Goal: Task Accomplishment & Management: Use online tool/utility

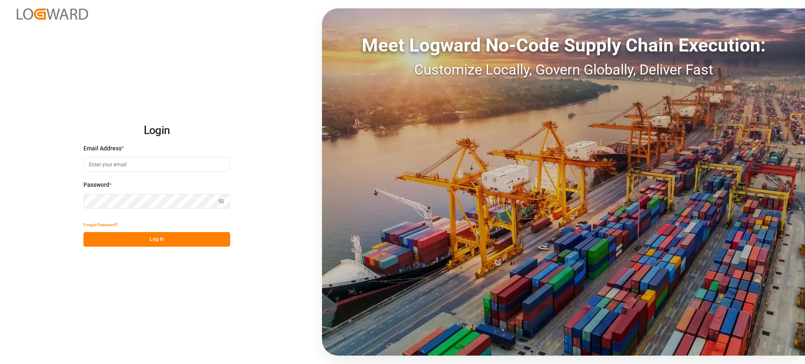
type input "[PERSON_NAME][EMAIL_ADDRESS][DOMAIN_NAME]"
click at [191, 234] on button "Log In" at bounding box center [156, 239] width 147 height 15
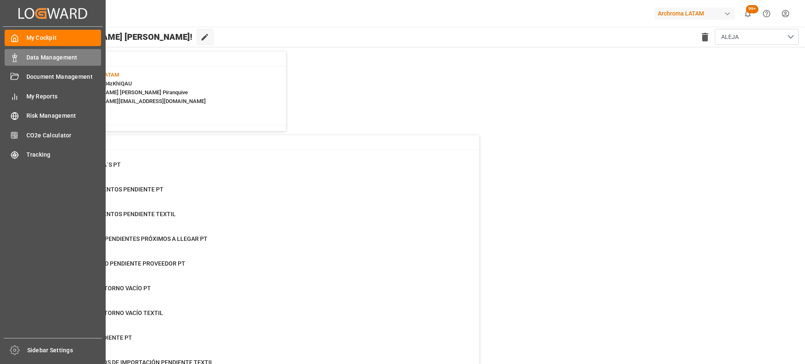
click at [24, 60] on div "Data Management Data Management" at bounding box center [53, 57] width 96 height 16
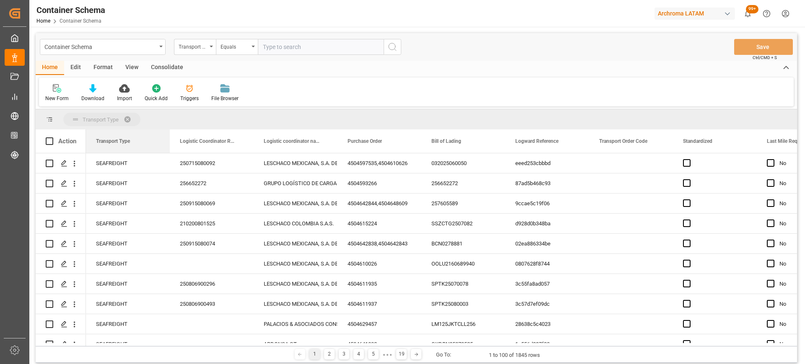
drag, startPoint x: 120, startPoint y: 141, endPoint x: 127, endPoint y: 117, distance: 25.3
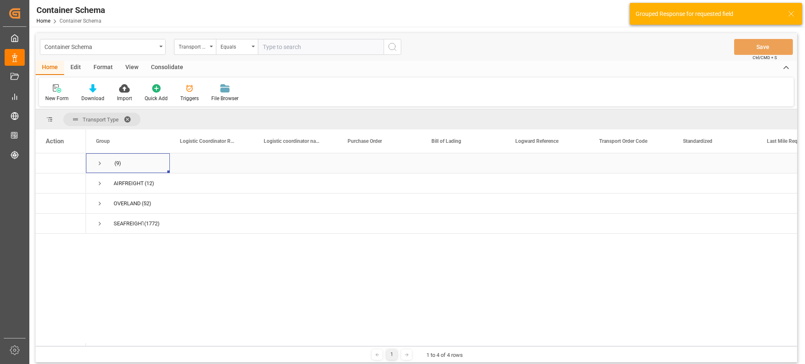
click at [101, 164] on span "Press SPACE to select this row." at bounding box center [100, 164] width 8 height 8
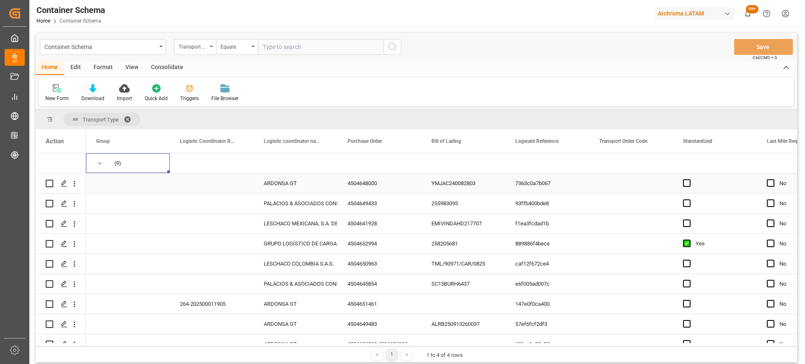
click at [229, 179] on div "Press SPACE to select this row." at bounding box center [212, 184] width 84 height 20
click at [226, 190] on input "Press SPACE to select this row." at bounding box center [212, 188] width 70 height 16
click at [358, 201] on div "4504649433" at bounding box center [380, 204] width 84 height 20
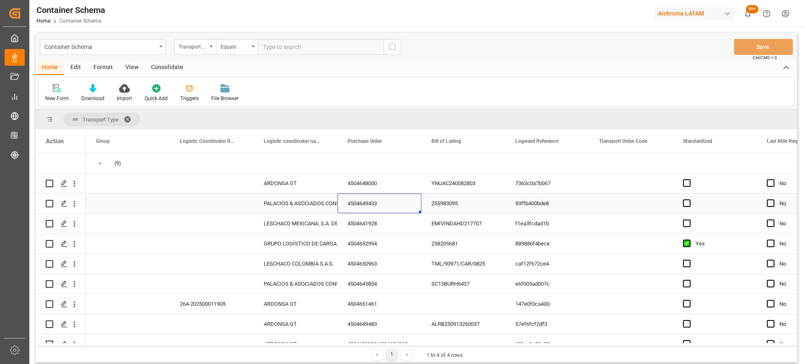
click at [358, 201] on div "4504649433" at bounding box center [380, 204] width 84 height 20
click at [358, 201] on input "4504649433" at bounding box center [379, 208] width 70 height 16
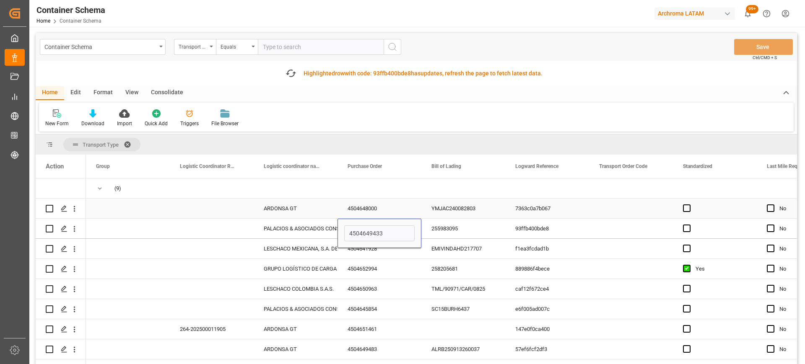
click at [372, 208] on div "4504648000" at bounding box center [380, 209] width 84 height 20
click at [372, 208] on input "4504648000" at bounding box center [379, 213] width 70 height 16
click at [371, 250] on div "4504641928" at bounding box center [380, 249] width 84 height 20
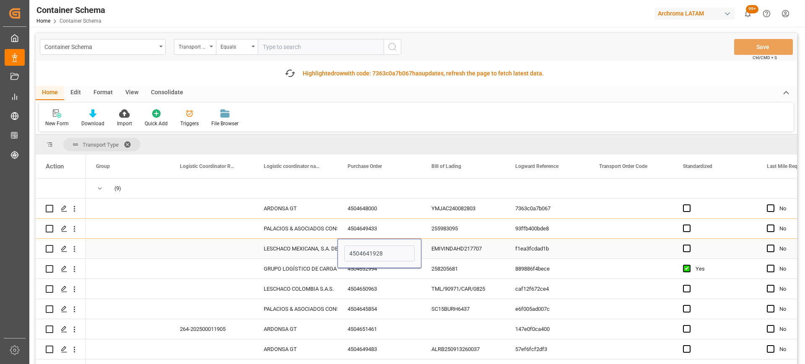
click at [371, 250] on input "4504641928" at bounding box center [379, 254] width 70 height 16
click at [384, 275] on div "4504652994" at bounding box center [380, 269] width 84 height 20
click at [384, 275] on input "4504652994" at bounding box center [379, 274] width 70 height 16
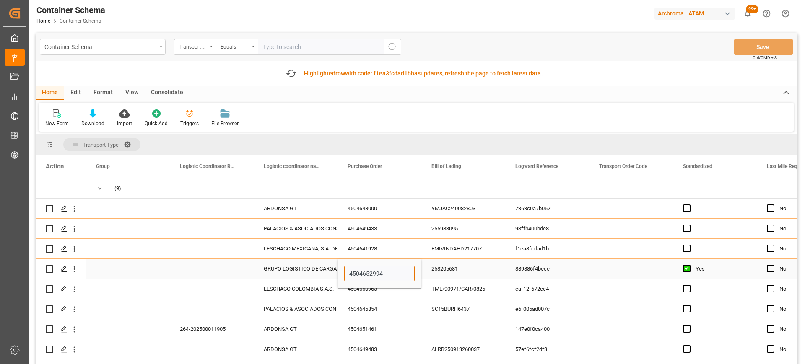
click at [384, 275] on input "4504652994" at bounding box center [379, 274] width 70 height 16
click at [375, 295] on div "4504650963" at bounding box center [380, 289] width 84 height 20
click at [375, 295] on input "4504650963" at bounding box center [379, 294] width 70 height 16
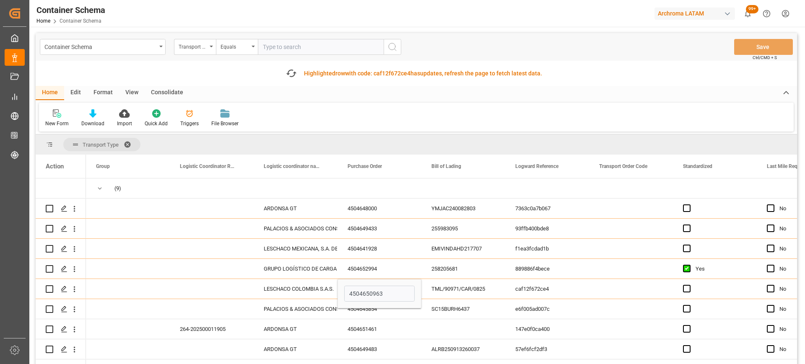
drag, startPoint x: 797, startPoint y: 190, endPoint x: 799, endPoint y: 208, distance: 17.7
click at [799, 208] on main "Container Schema Transport Type Equals Save Ctrl/CMD + S Fetch latest updates H…" at bounding box center [416, 210] width 774 height 355
drag, startPoint x: 799, startPoint y: 208, endPoint x: 797, endPoint y: 215, distance: 7.7
click at [797, 215] on main "Container Schema Transport Type Equals Save Ctrl/CMD + S Fetch latest updates H…" at bounding box center [416, 210] width 774 height 355
drag, startPoint x: 797, startPoint y: 215, endPoint x: 798, endPoint y: 243, distance: 28.1
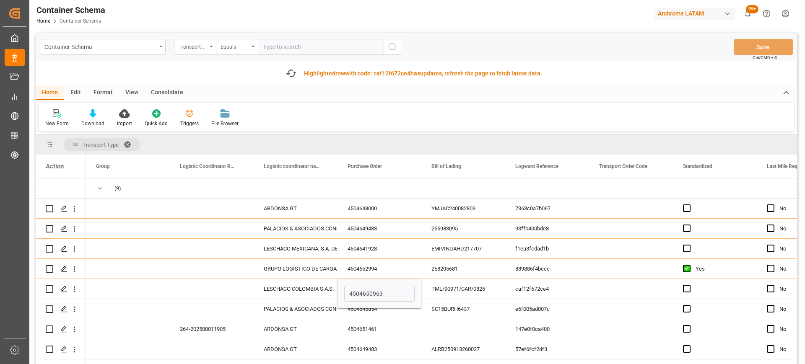
click at [798, 243] on main "Container Schema Transport Type Equals Save Ctrl/CMD + S Fetch latest updates H…" at bounding box center [416, 210] width 774 height 355
click at [374, 315] on div "4504645854" at bounding box center [380, 309] width 84 height 20
click at [374, 315] on input "4504645854" at bounding box center [379, 314] width 70 height 16
drag, startPoint x: 798, startPoint y: 235, endPoint x: 798, endPoint y: 268, distance: 33.5
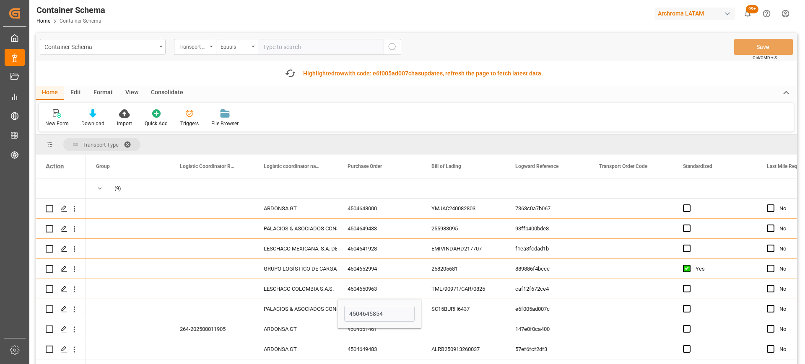
click at [798, 268] on main "Container Schema Transport Type Equals Save Ctrl/CMD + S Fetch latest updates H…" at bounding box center [416, 210] width 774 height 355
drag, startPoint x: 798, startPoint y: 268, endPoint x: 795, endPoint y: 277, distance: 8.9
click at [795, 277] on main "Container Schema Transport Type Equals Save Ctrl/CMD + S Fetch latest updates H…" at bounding box center [416, 210] width 774 height 355
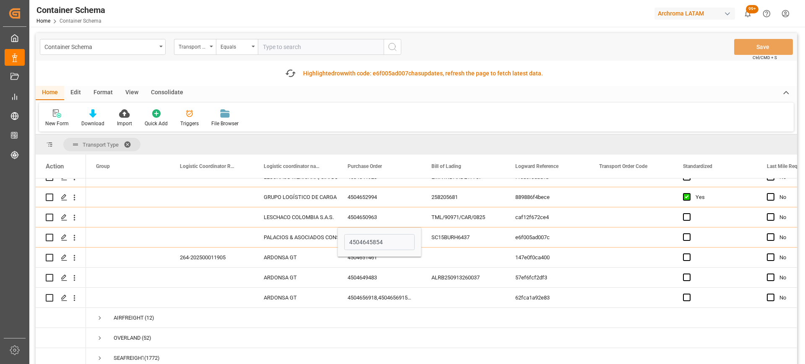
scroll to position [75, 0]
click at [379, 259] on div "4504651461" at bounding box center [380, 258] width 84 height 20
click at [379, 259] on input "4504651461" at bounding box center [379, 262] width 70 height 16
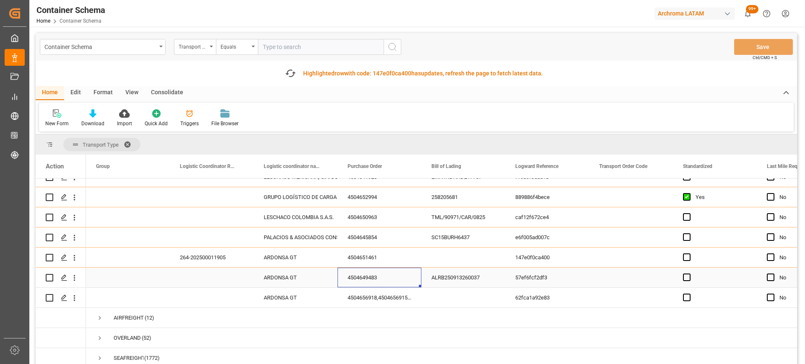
click at [364, 277] on div "4504649483" at bounding box center [380, 278] width 84 height 20
click at [364, 277] on input "4504649483" at bounding box center [379, 283] width 70 height 16
click at [366, 296] on div "4504656918,4504656915,4504656927,4504658028,4504657459,4504658024" at bounding box center [380, 298] width 84 height 20
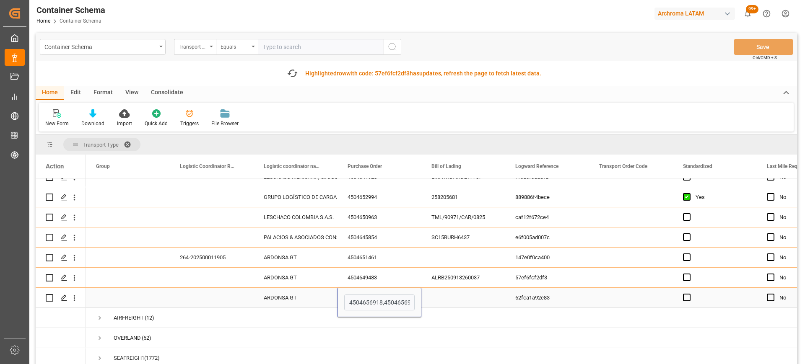
click at [366, 296] on input "4504656918,4504656915,4504656927,4504658028,4504657459,4504658024" at bounding box center [379, 303] width 70 height 16
click at [369, 238] on div "4504645854" at bounding box center [380, 238] width 84 height 20
click at [458, 232] on div "SC15BURH6437" at bounding box center [463, 238] width 84 height 20
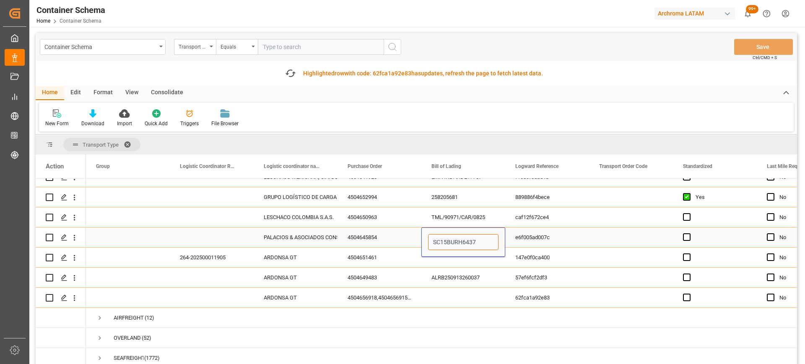
click at [458, 234] on input "SC15BURH6437" at bounding box center [463, 242] width 70 height 16
click at [228, 229] on div "Press SPACE to select this row." at bounding box center [212, 238] width 84 height 20
click at [228, 235] on input "Press SPACE to select this row." at bounding box center [212, 242] width 70 height 16
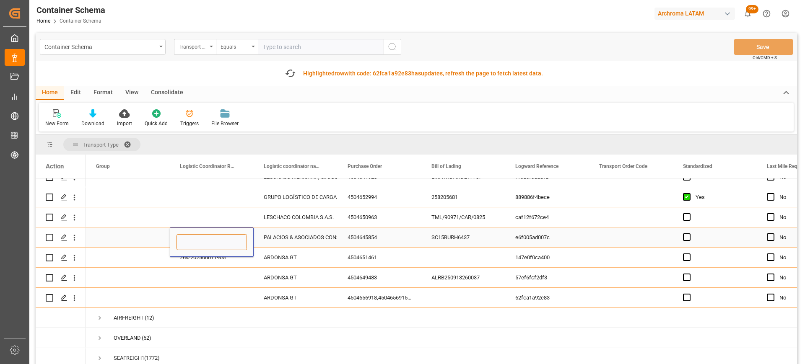
paste input "SC15BURH6437"
type input "SC15BURH6437"
click at [305, 242] on div "PALACIOS & ASOCIADOS CONSORCIO LOGISTICO" at bounding box center [296, 237] width 64 height 19
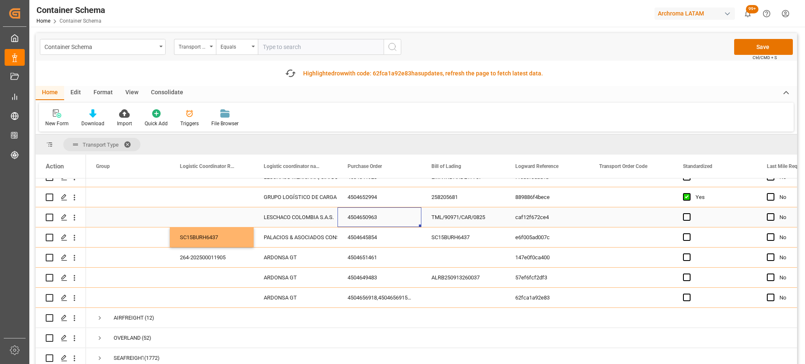
click at [369, 211] on div "4504650963" at bounding box center [380, 218] width 84 height 20
click at [369, 214] on input "4504650963" at bounding box center [379, 222] width 70 height 16
click at [234, 215] on div "Press SPACE to select this row." at bounding box center [212, 218] width 84 height 20
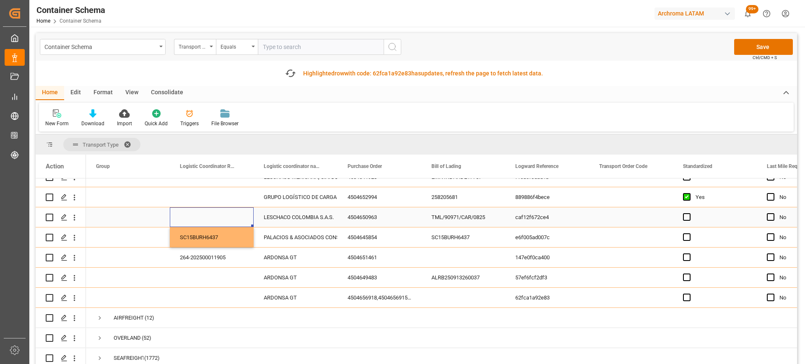
click at [234, 215] on div "Press SPACE to select this row." at bounding box center [212, 218] width 84 height 20
click at [223, 217] on input "Press SPACE to select this row." at bounding box center [212, 222] width 70 height 16
paste input "210200805425"
type input "210200805425"
click at [268, 235] on div "PALACIOS & ASOCIADOS CONSORCIO LOGISTICO" at bounding box center [296, 237] width 64 height 19
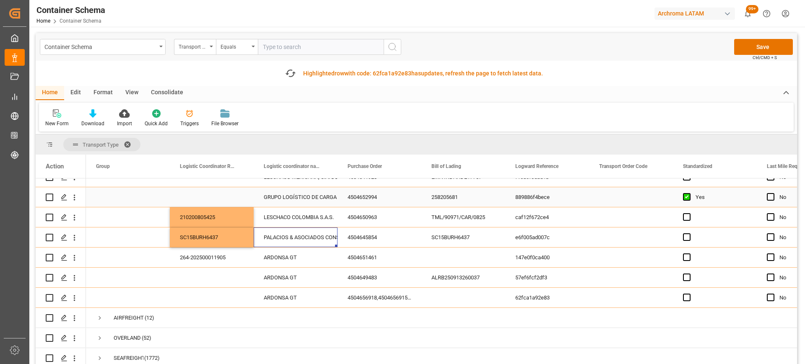
click at [443, 192] on div "258205681" at bounding box center [463, 197] width 84 height 20
click at [443, 194] on input "258205681" at bounding box center [463, 202] width 70 height 16
click at [210, 195] on div "Press SPACE to select this row." at bounding box center [212, 197] width 84 height 20
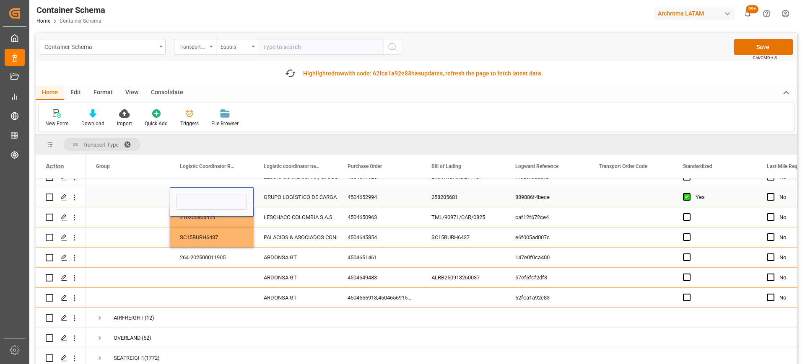
click at [210, 195] on input "Press SPACE to select this row." at bounding box center [212, 202] width 70 height 16
type input "258205681"
click at [460, 273] on div "ALRB250913260037" at bounding box center [463, 278] width 84 height 20
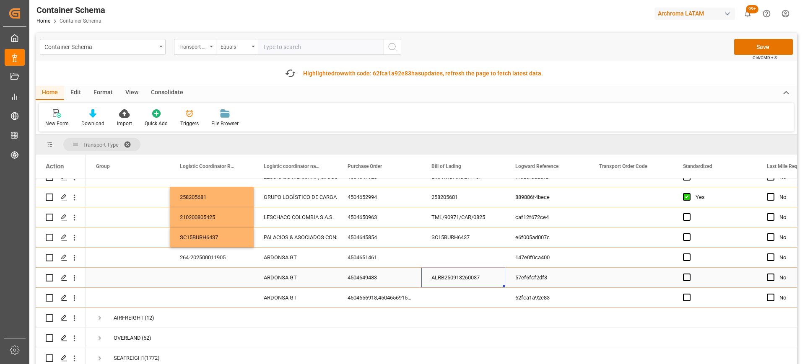
click at [460, 273] on div "ALRB250913260037" at bounding box center [463, 278] width 84 height 20
click at [460, 275] on input "ALRB250913260037" at bounding box center [463, 283] width 70 height 16
click at [193, 269] on div "Press SPACE to select this row." at bounding box center [212, 278] width 84 height 20
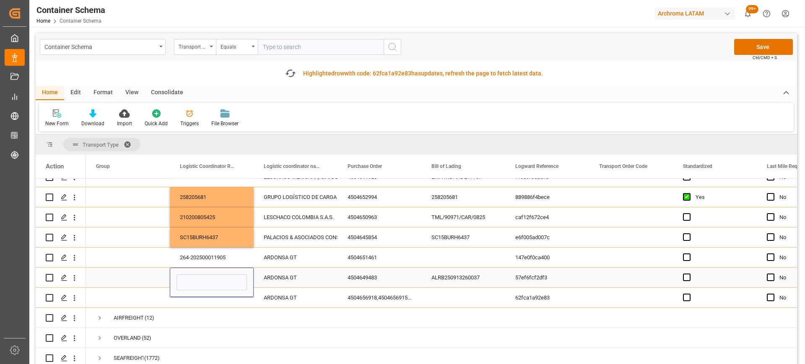
click at [193, 269] on div "Press SPACE to select this row." at bounding box center [212, 282] width 84 height 29
click at [198, 277] on input "Press SPACE to select this row." at bounding box center [212, 283] width 70 height 16
paste input "ALRB250913260037"
type input "ALRB250913260037"
click at [780, 48] on button "Save" at bounding box center [763, 47] width 59 height 16
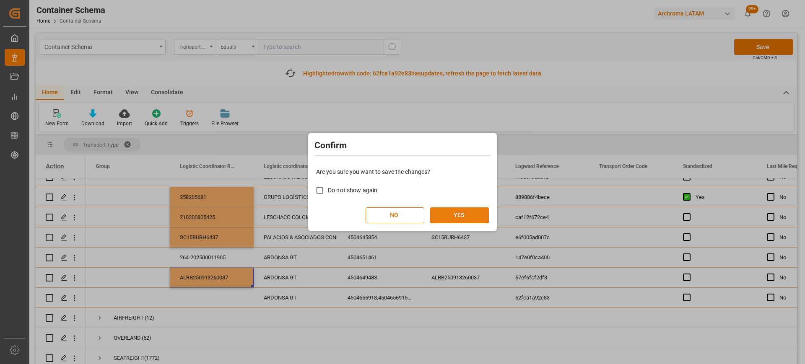
click at [469, 216] on button "YES" at bounding box center [459, 216] width 59 height 16
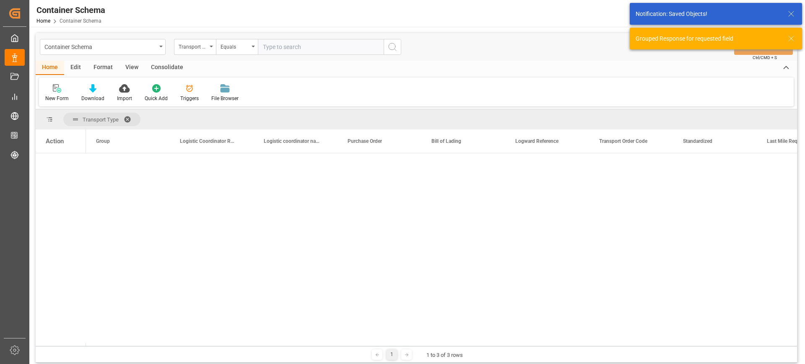
scroll to position [0, 0]
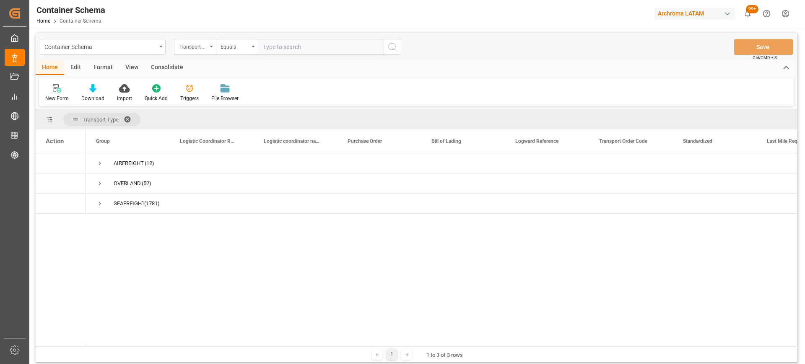
click at [125, 117] on span at bounding box center [130, 120] width 13 height 8
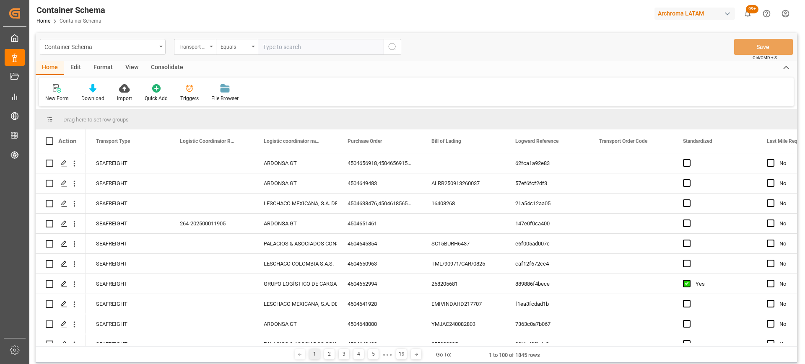
click at [159, 43] on div "Container Schema" at bounding box center [103, 47] width 126 height 16
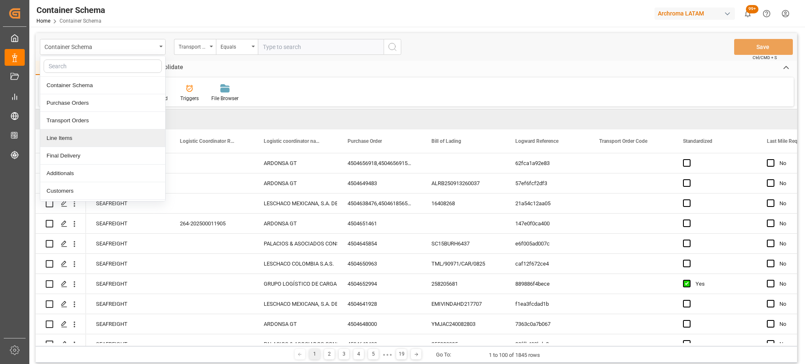
click at [109, 136] on div "Line Items" at bounding box center [102, 139] width 125 height 18
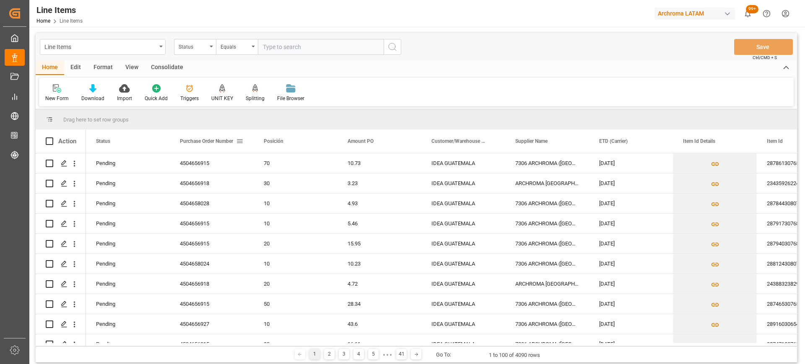
click at [228, 143] on span "Purchase Order Number" at bounding box center [206, 141] width 53 height 6
click at [228, 143] on div "Purchase Order Number" at bounding box center [208, 141] width 56 height 23
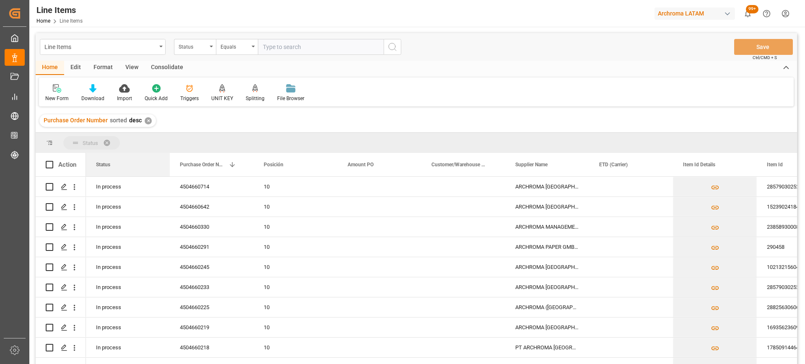
drag, startPoint x: 128, startPoint y: 164, endPoint x: 141, endPoint y: 136, distance: 31.3
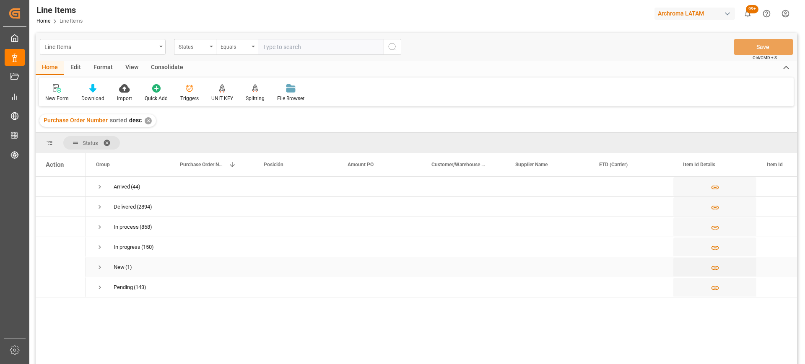
click at [100, 270] on span "Press SPACE to select this row." at bounding box center [100, 268] width 8 height 8
click at [108, 143] on span at bounding box center [109, 143] width 13 height 8
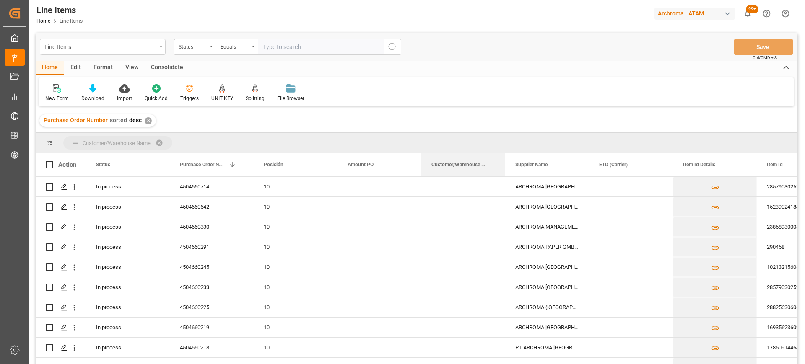
drag, startPoint x: 474, startPoint y: 171, endPoint x: 434, endPoint y: 138, distance: 51.8
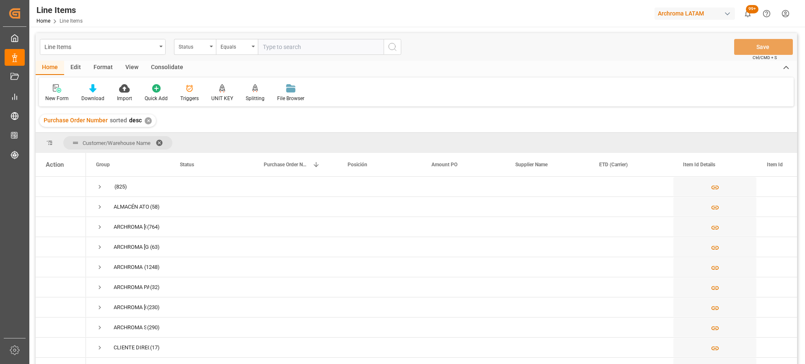
click at [161, 142] on span at bounding box center [162, 143] width 13 height 8
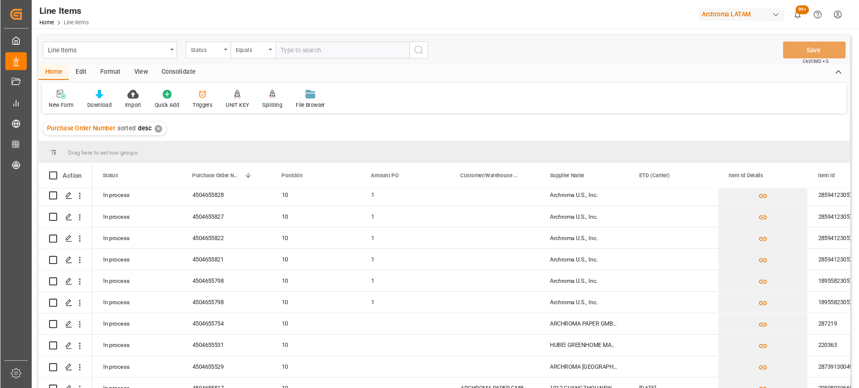
scroll to position [1826, 0]
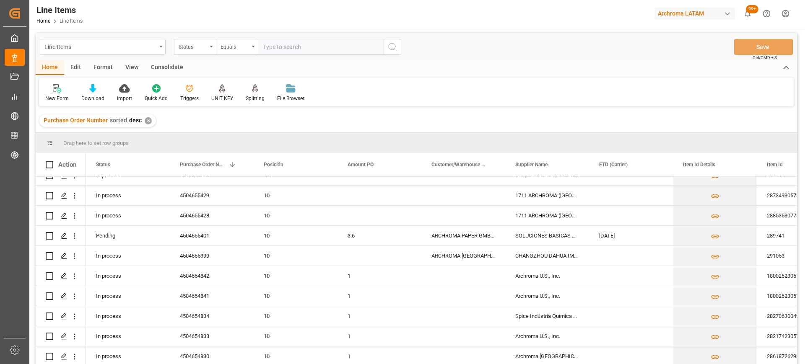
drag, startPoint x: 805, startPoint y: 101, endPoint x: 805, endPoint y: 151, distance: 49.9
click at [805, 151] on div at bounding box center [402, 182] width 805 height 364
click at [174, 195] on div "4504655429" at bounding box center [212, 196] width 84 height 20
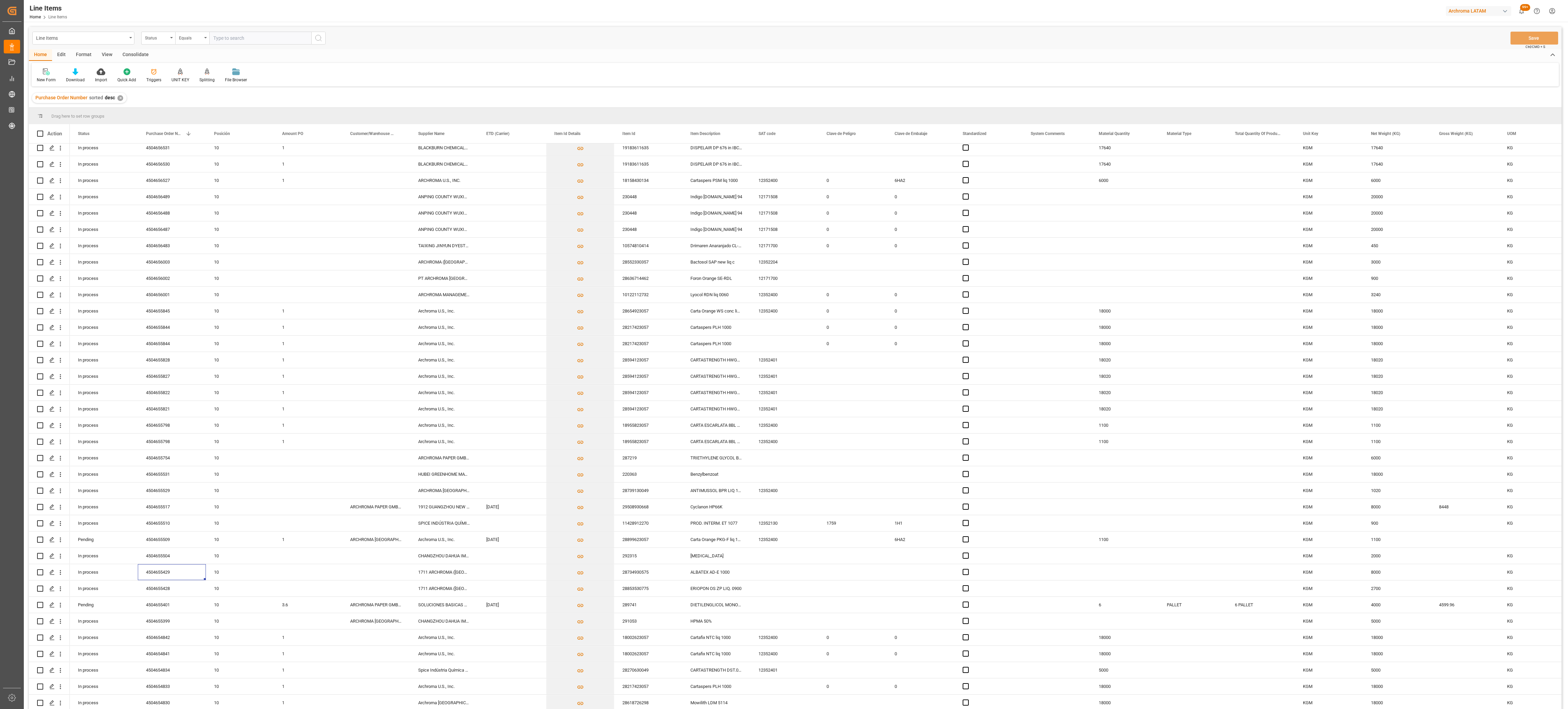
scroll to position [830, 0]
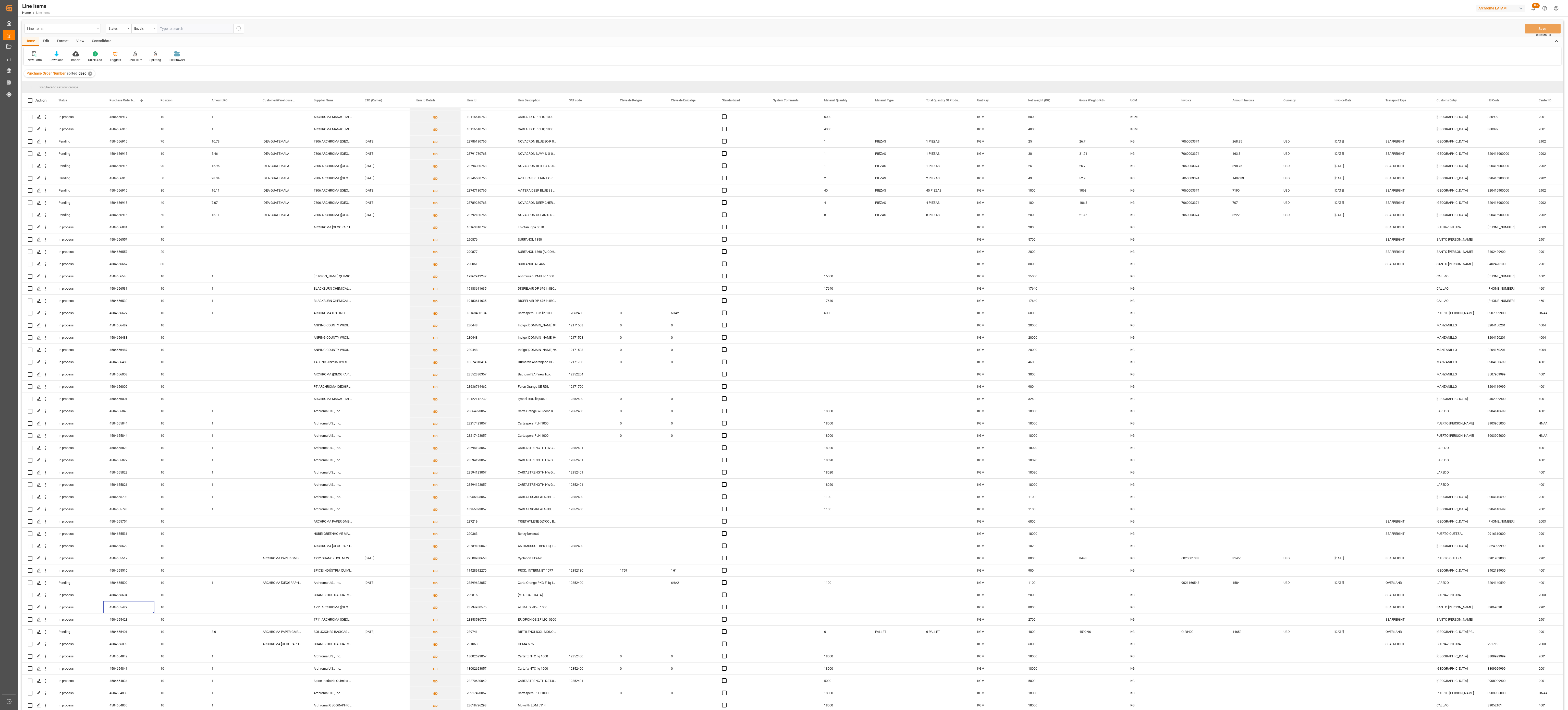
drag, startPoint x: 358, startPoint y: 1, endPoint x: 968, endPoint y: 333, distance: 694.5
click at [490, 222] on div "Press SPACE to select this row." at bounding box center [945, 337] width 51 height 12
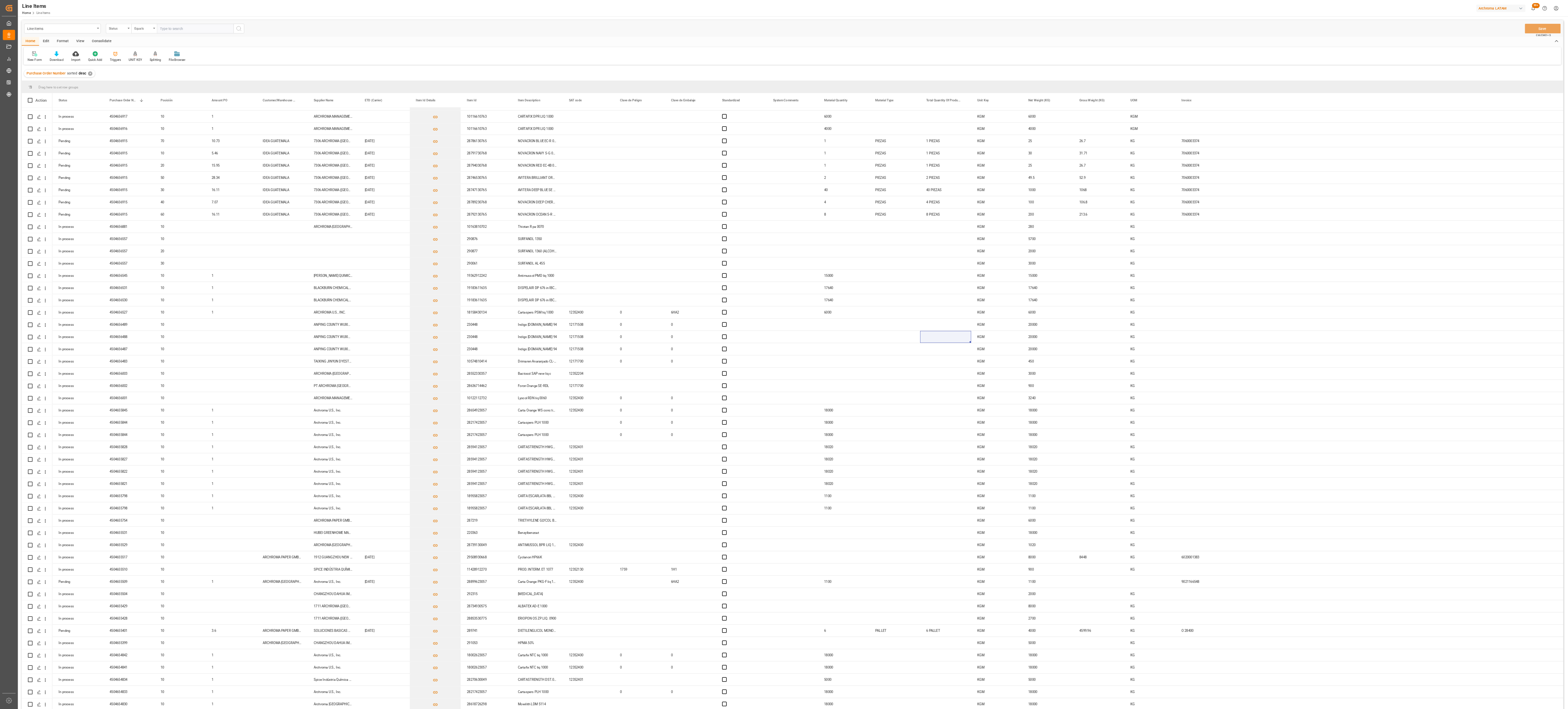
scroll to position [830, 0]
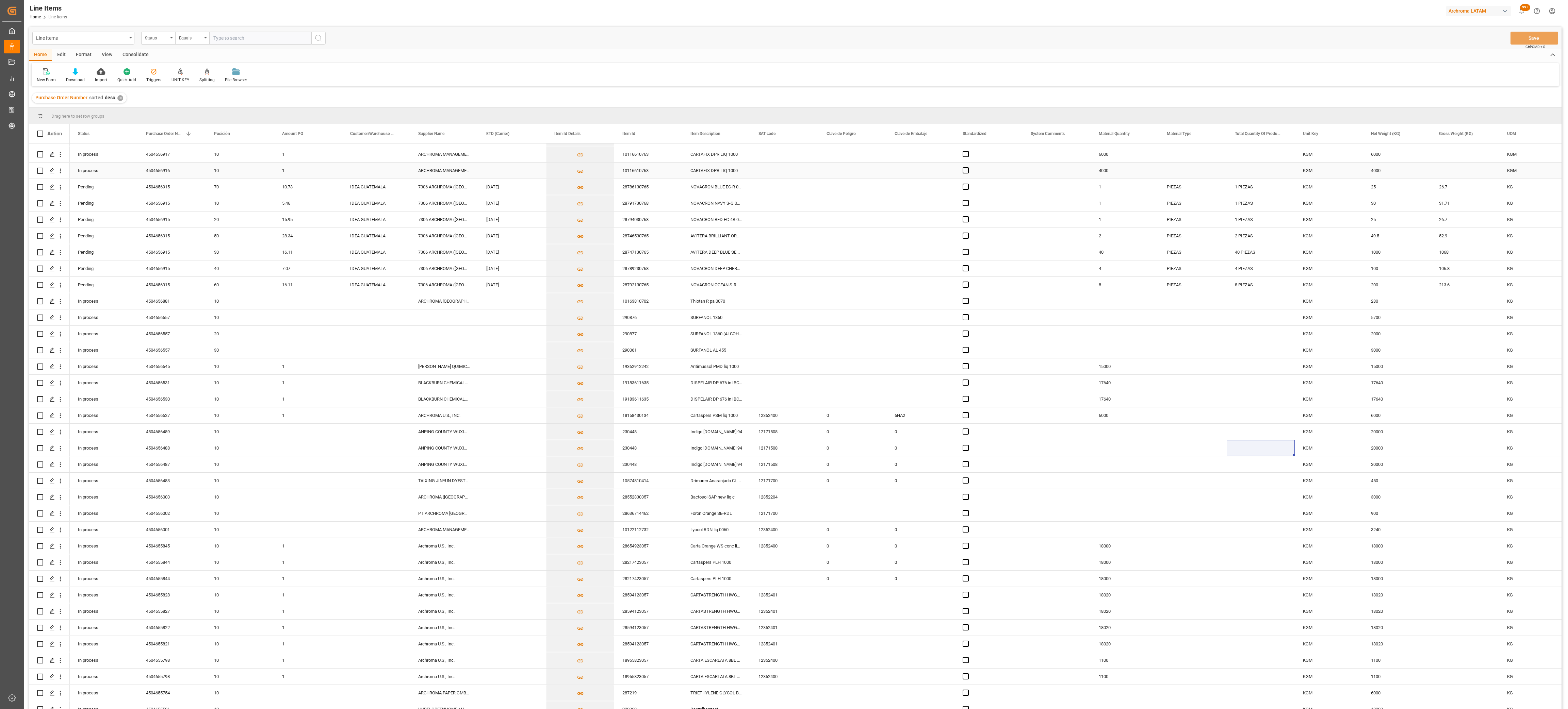
click at [653, 170] on div "Press SPACE to select this row." at bounding box center [1057, 170] width 68 height 16
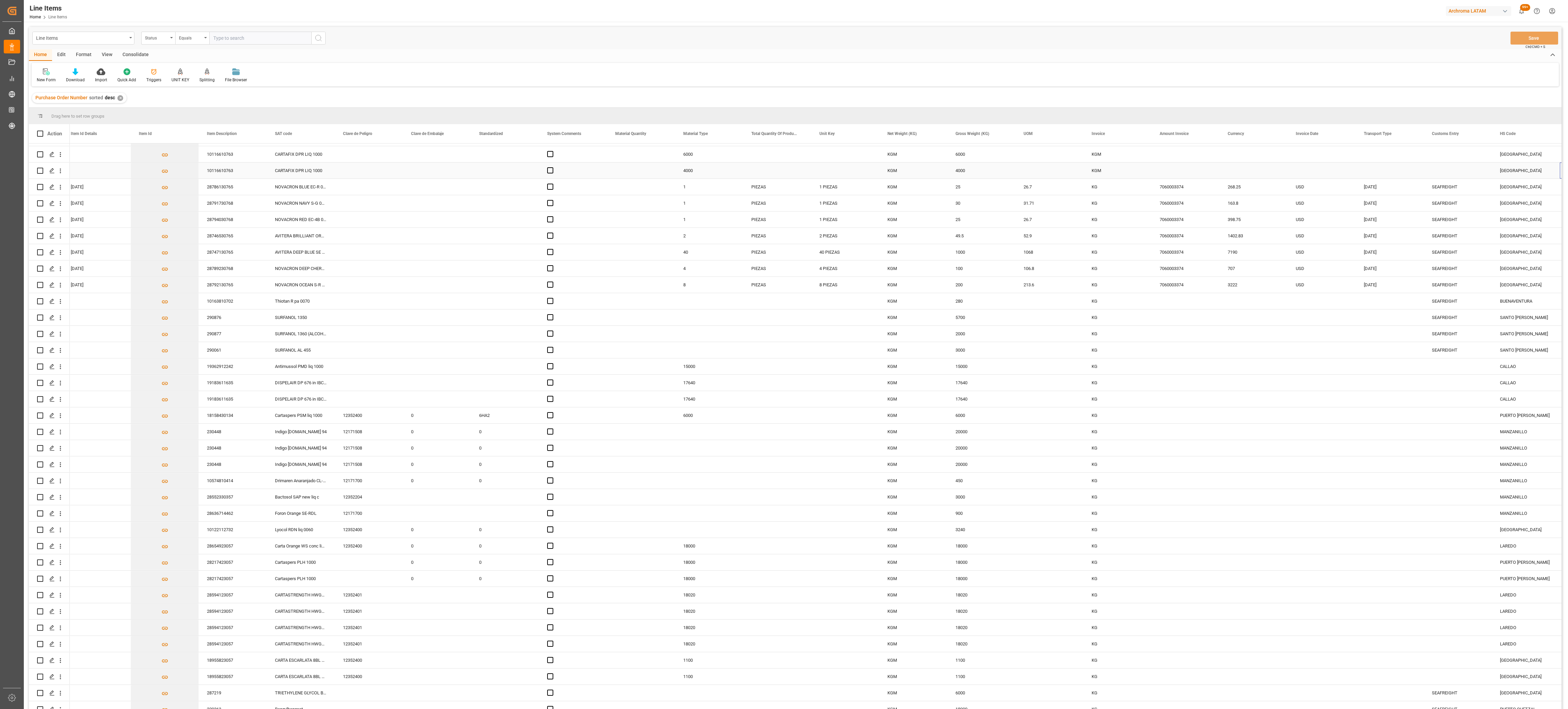
scroll to position [0, 483]
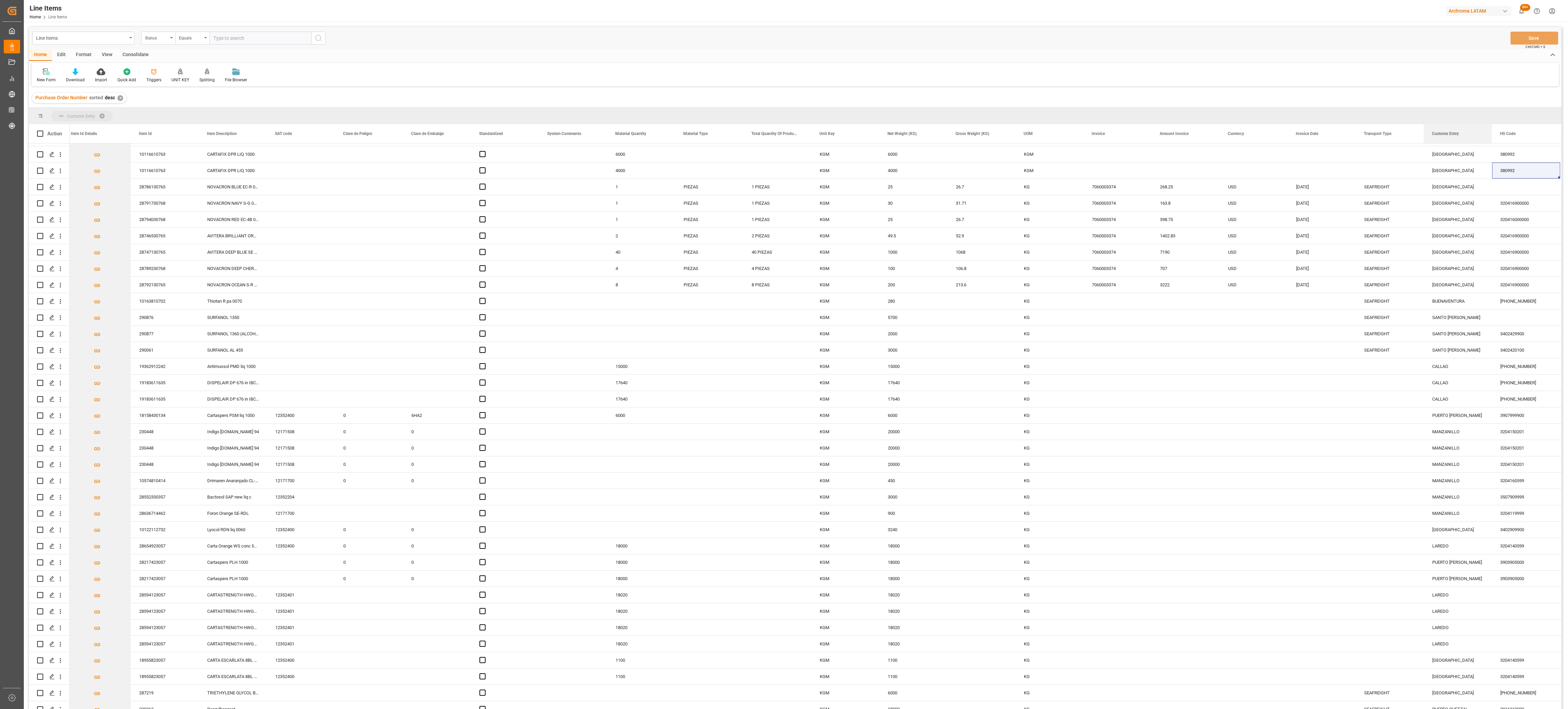
drag, startPoint x: 1447, startPoint y: 136, endPoint x: 1445, endPoint y: 112, distance: 24.1
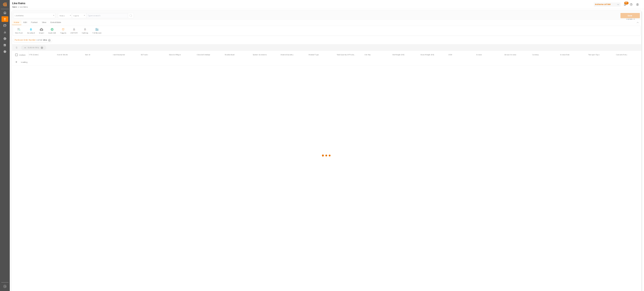
scroll to position [0, 0]
drag, startPoint x: 1931, startPoint y: 547, endPoint x: 1929, endPoint y: 712, distance: 165.2
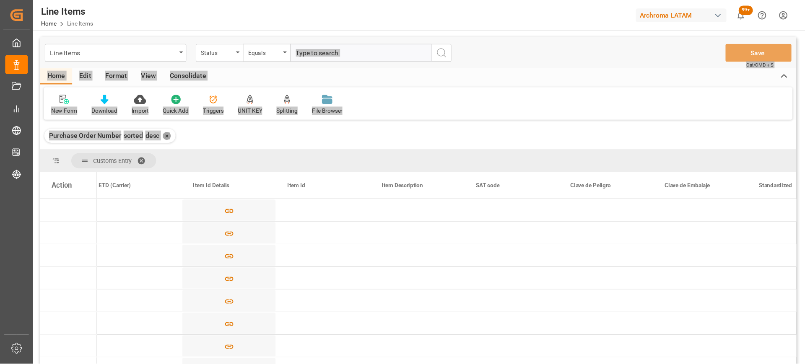
scroll to position [0, 595]
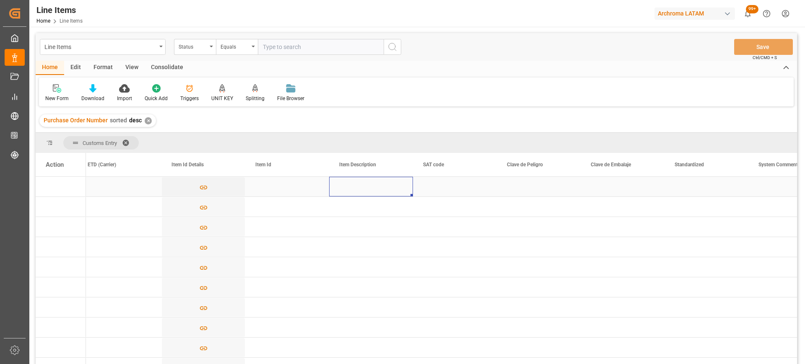
click at [370, 188] on div "Press SPACE to select this row." at bounding box center [371, 187] width 84 height 20
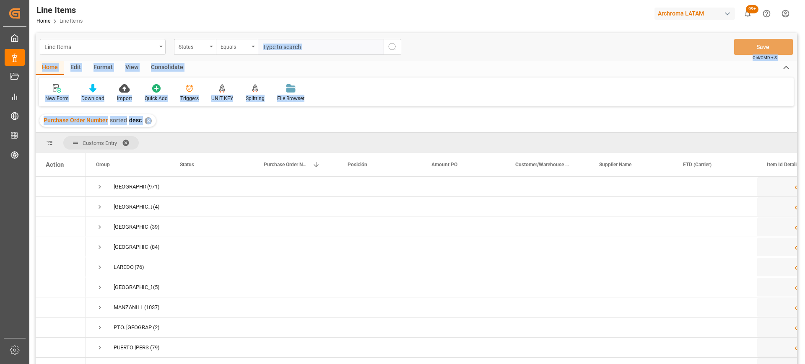
scroll to position [0, 0]
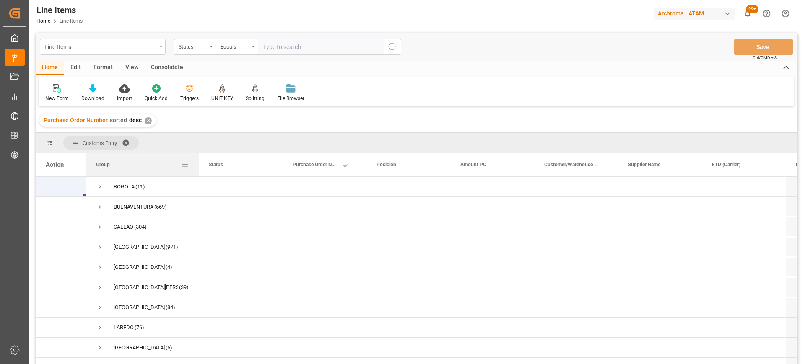
drag, startPoint x: 169, startPoint y: 161, endPoint x: 224, endPoint y: 161, distance: 55.8
click at [200, 161] on div at bounding box center [198, 164] width 3 height 23
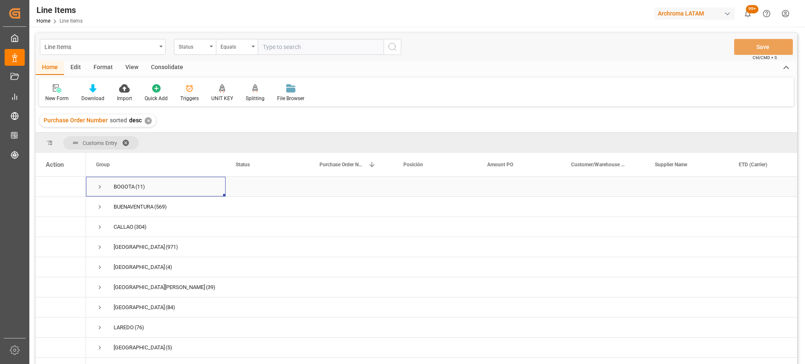
click at [164, 187] on span "BOGOTA (11)" at bounding box center [155, 186] width 119 height 19
drag, startPoint x: 610, startPoint y: 168, endPoint x: 586, endPoint y: 140, distance: 36.8
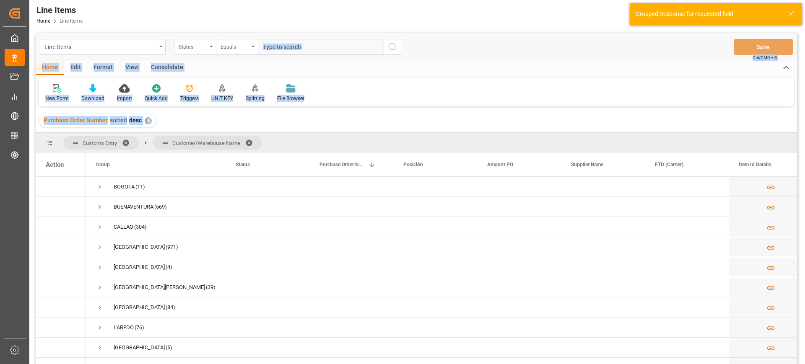
click at [130, 139] on span at bounding box center [128, 143] width 13 height 8
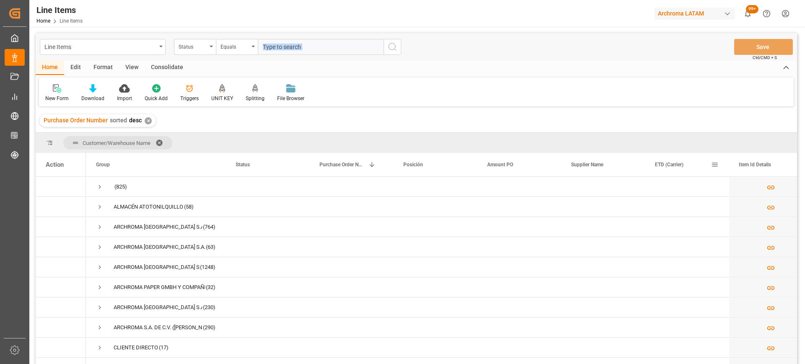
click at [685, 165] on div "ETD (Carrier)" at bounding box center [683, 164] width 56 height 23
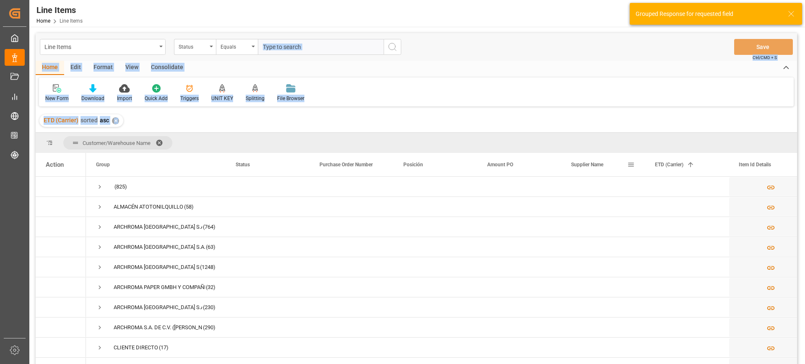
click at [602, 166] on span "Supplier Name" at bounding box center [587, 165] width 32 height 6
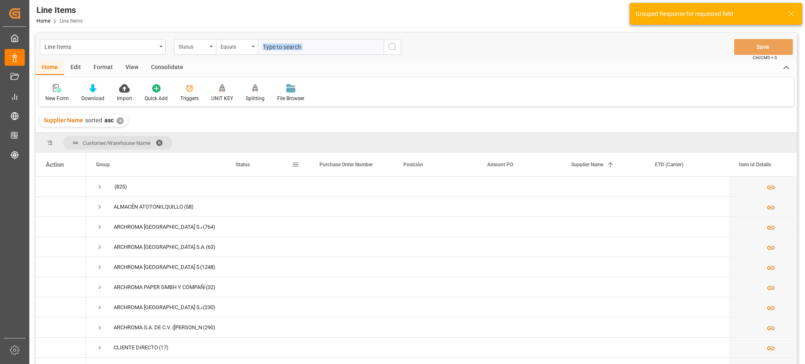
click at [246, 157] on div "Status" at bounding box center [264, 164] width 56 height 23
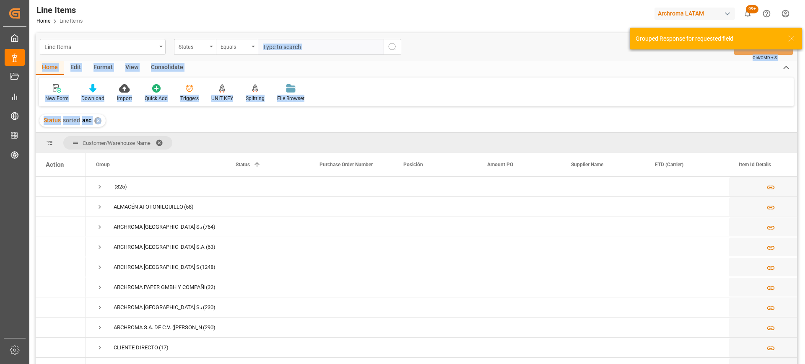
click at [162, 145] on span at bounding box center [162, 143] width 13 height 8
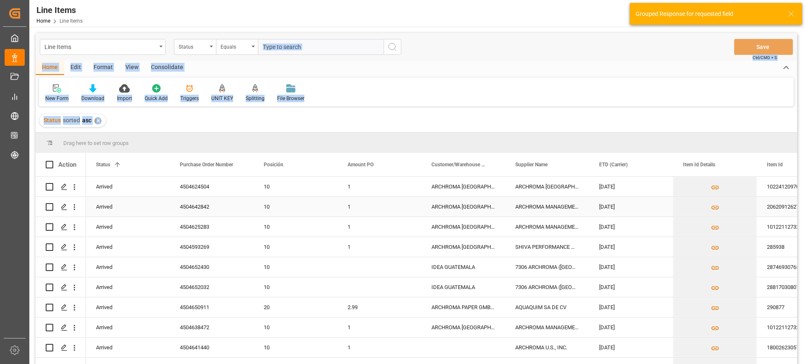
click at [249, 201] on div "4504642842" at bounding box center [212, 207] width 84 height 20
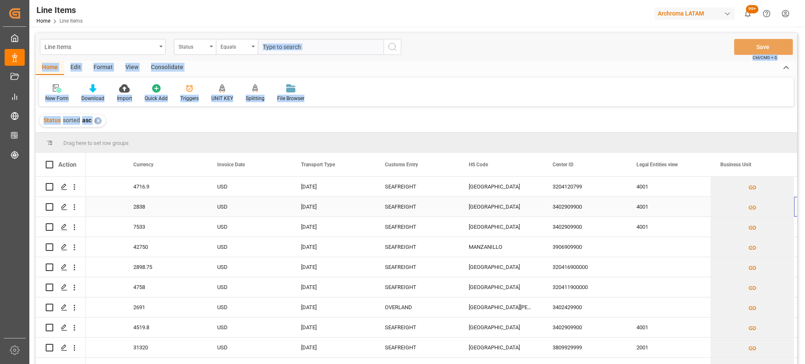
scroll to position [0, 1975]
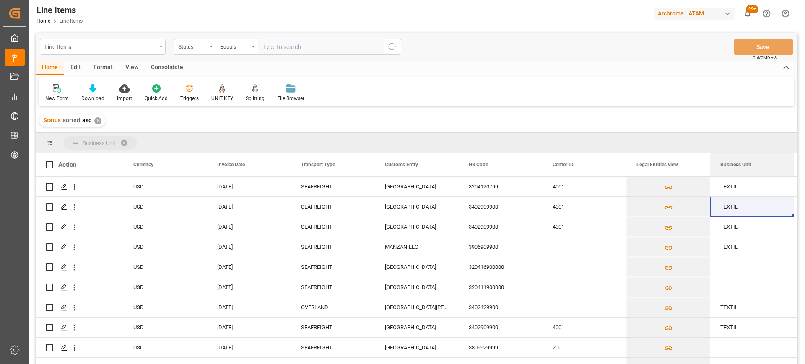
drag, startPoint x: 727, startPoint y: 162, endPoint x: 719, endPoint y: 140, distance: 23.6
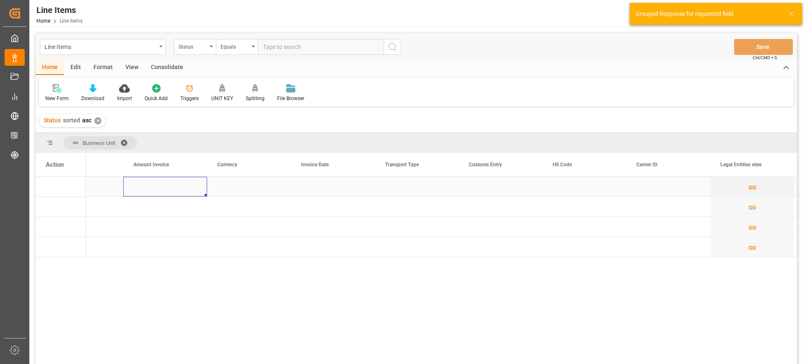
click at [206, 187] on div "Press SPACE to select this row." at bounding box center [165, 187] width 84 height 20
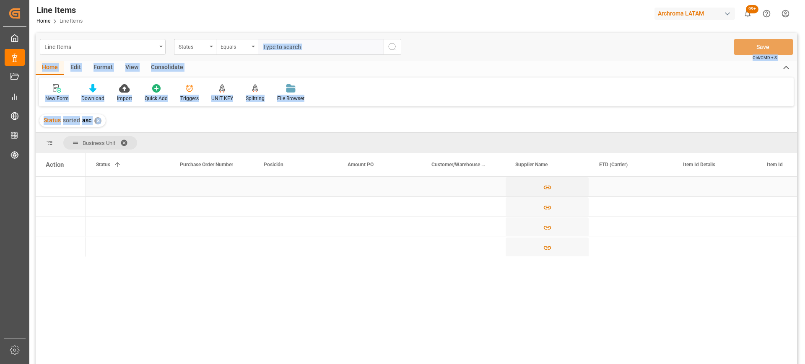
scroll to position [0, 0]
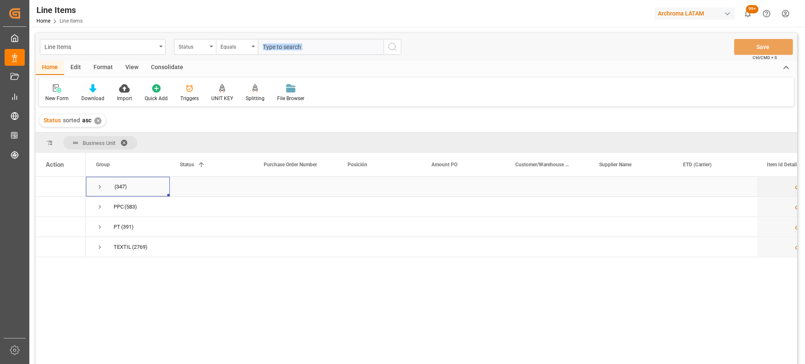
click at [96, 187] on span "Press SPACE to select this row." at bounding box center [100, 187] width 8 height 8
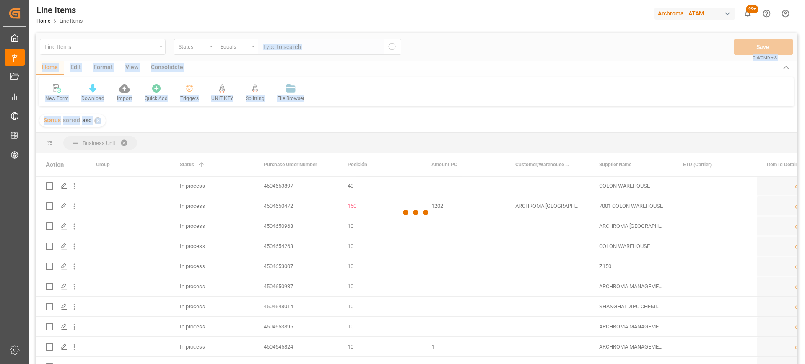
scroll to position [3446, 0]
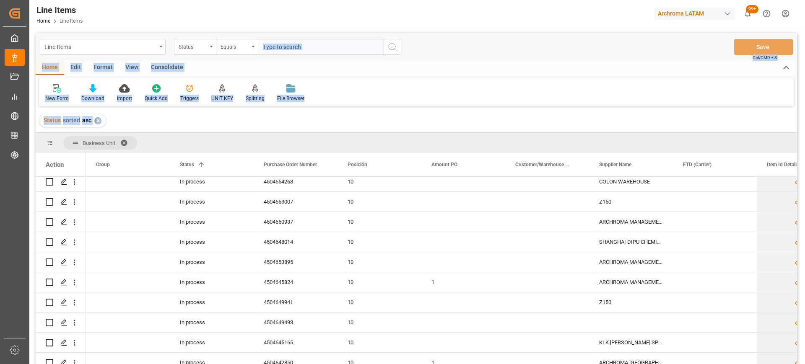
click at [125, 143] on span at bounding box center [126, 143] width 13 height 8
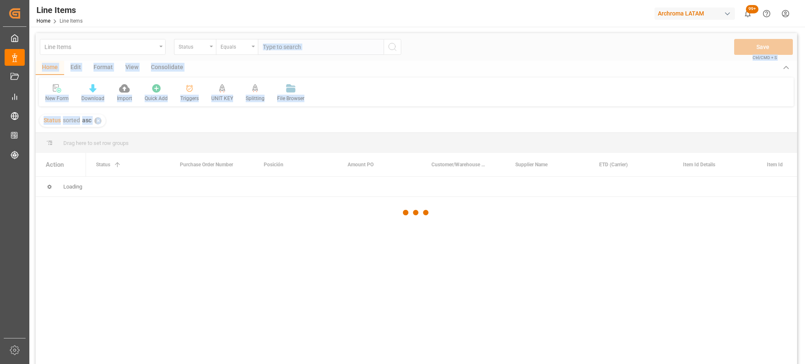
scroll to position [0, 0]
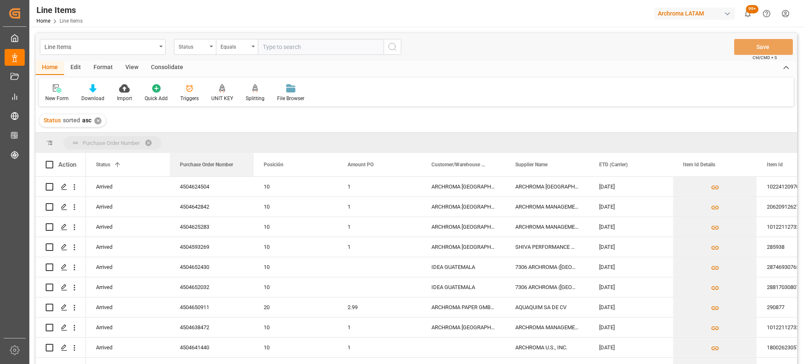
drag, startPoint x: 220, startPoint y: 163, endPoint x: 165, endPoint y: 138, distance: 59.7
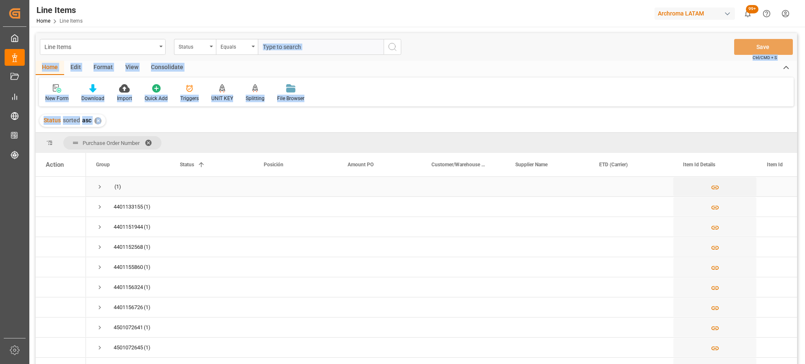
click at [101, 184] on span "Press SPACE to select this row." at bounding box center [100, 187] width 8 height 8
click at [49, 208] on input "Press Space to toggle row selection (unchecked)" at bounding box center [50, 207] width 8 height 8
checkbox input "true"
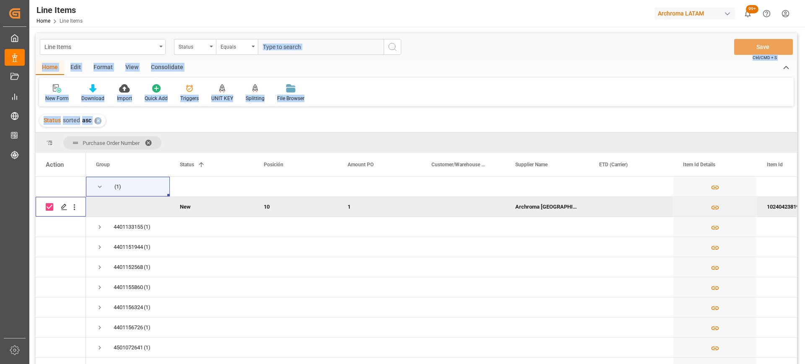
click at [122, 203] on span "Press SPACE to deselect this row." at bounding box center [128, 206] width 64 height 19
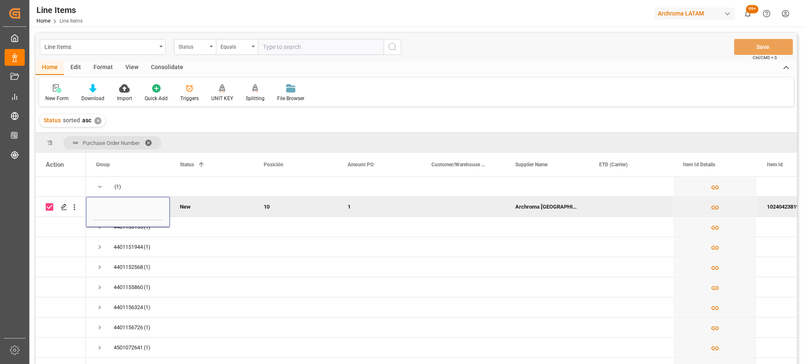
click at [201, 201] on div "New" at bounding box center [212, 207] width 84 height 20
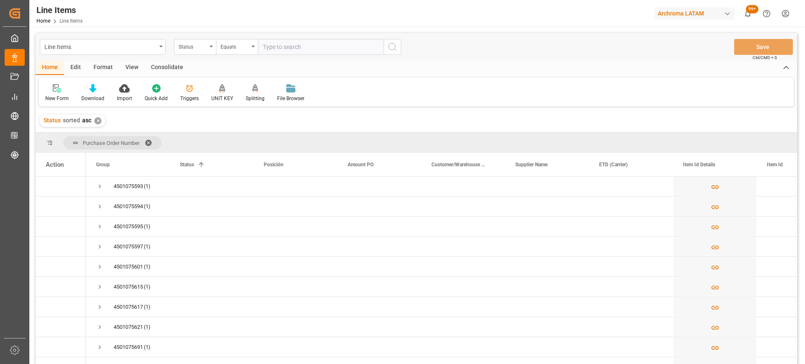
scroll to position [1372, 0]
click at [797, 313] on main "Line Items Status Equals Save Ctrl/CMD + S Home Edit Format View Consolidate Ne…" at bounding box center [416, 209] width 774 height 353
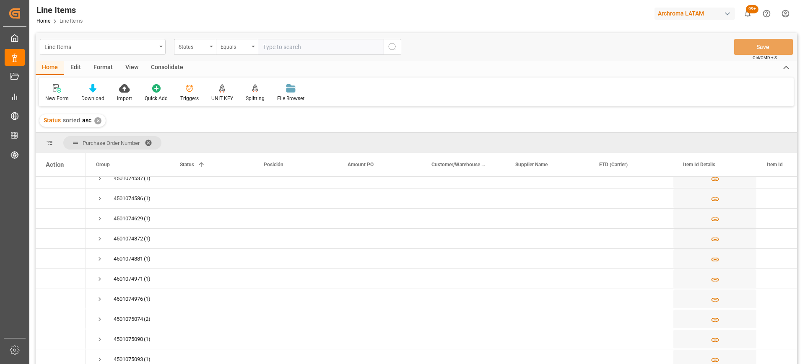
scroll to position [0, 0]
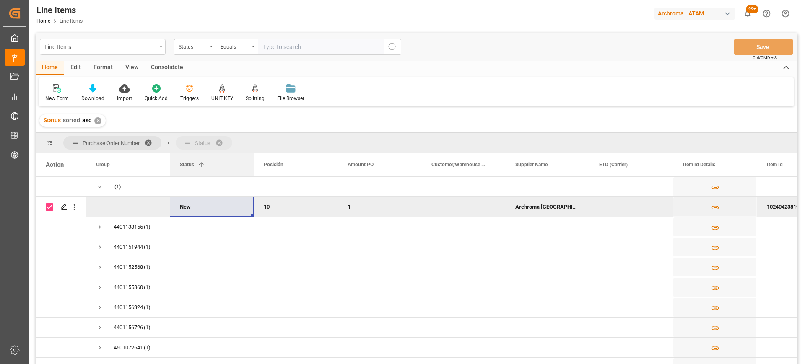
drag, startPoint x: 187, startPoint y: 162, endPoint x: 191, endPoint y: 143, distance: 19.6
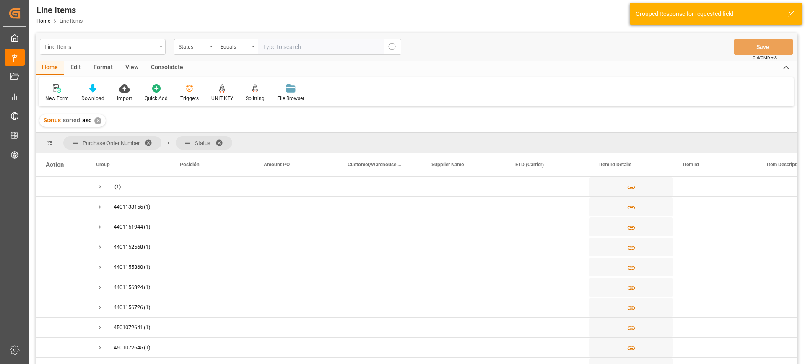
click at [150, 140] on span at bounding box center [151, 143] width 13 height 8
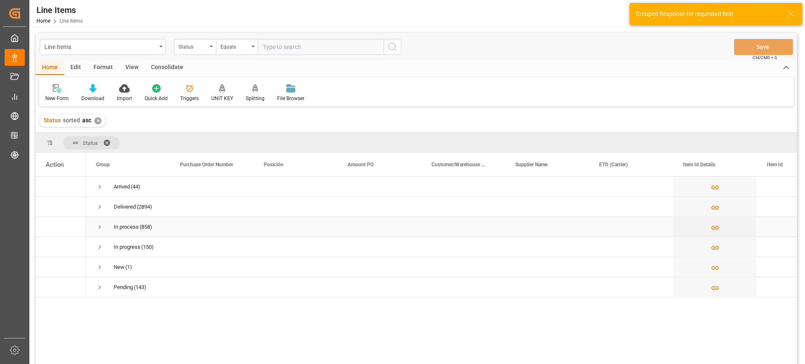
click at [105, 223] on span "In process (858)" at bounding box center [128, 227] width 64 height 19
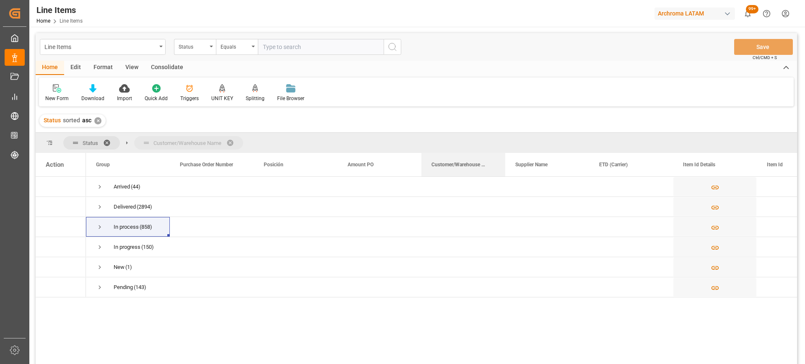
drag, startPoint x: 461, startPoint y: 166, endPoint x: 344, endPoint y: 145, distance: 118.8
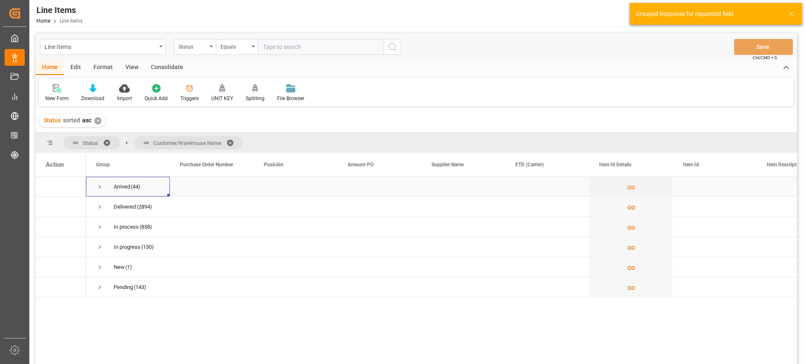
click at [98, 188] on span "Press SPACE to select this row." at bounding box center [100, 187] width 8 height 8
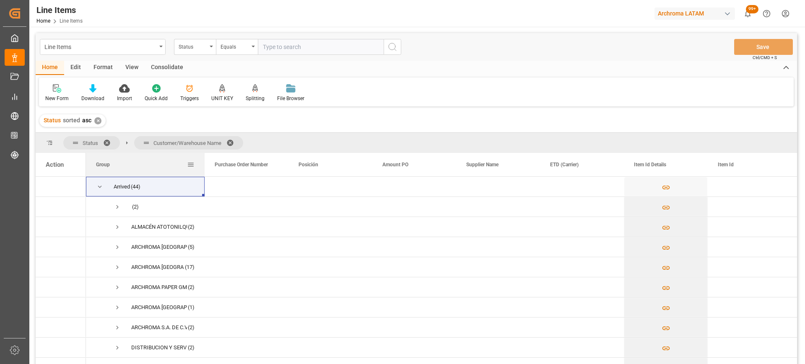
drag, startPoint x: 169, startPoint y: 158, endPoint x: 203, endPoint y: 158, distance: 34.8
click at [203, 158] on div at bounding box center [204, 164] width 3 height 23
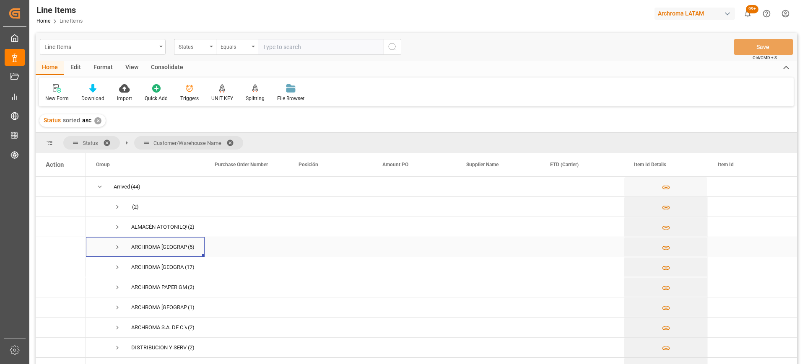
click at [114, 247] on span "Press SPACE to select this row." at bounding box center [118, 248] width 8 height 8
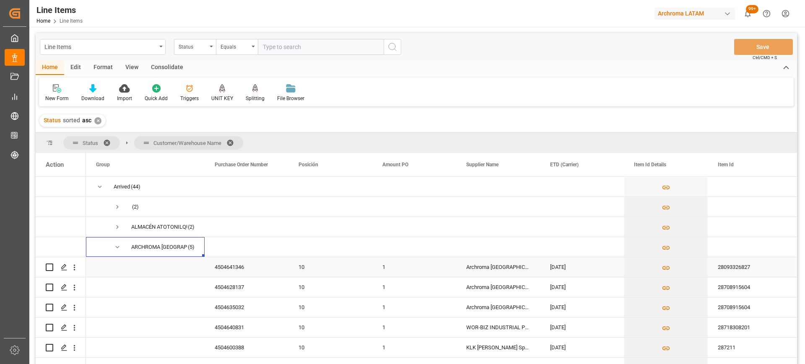
click at [237, 271] on div "4504641346" at bounding box center [247, 267] width 84 height 20
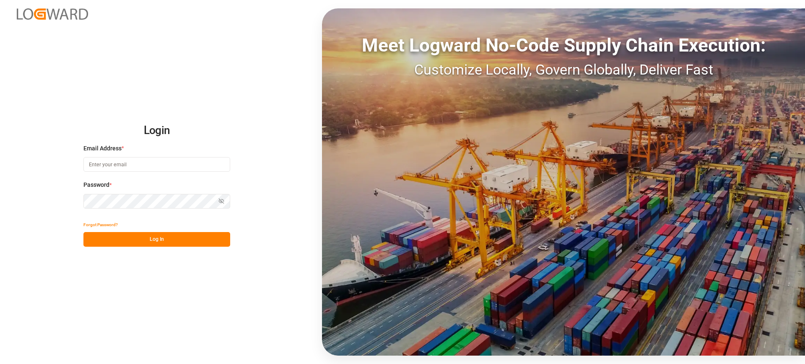
type input "[PERSON_NAME][EMAIL_ADDRESS][DOMAIN_NAME]"
click at [215, 245] on button "Log In" at bounding box center [156, 239] width 147 height 15
click at [215, 245] on div "Forgot Password? Log In" at bounding box center [156, 232] width 147 height 29
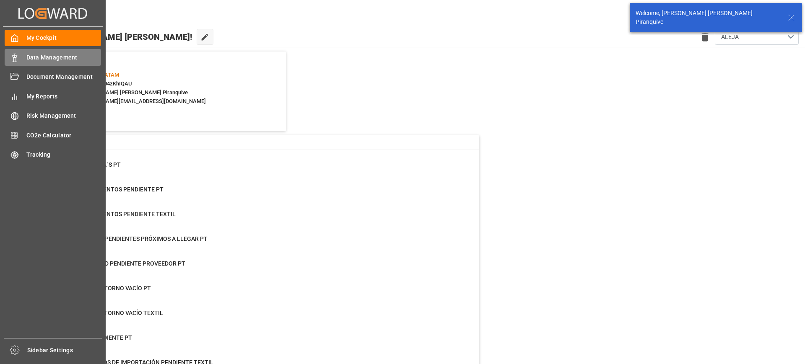
click at [25, 56] on div "Data Management Data Management" at bounding box center [53, 57] width 96 height 16
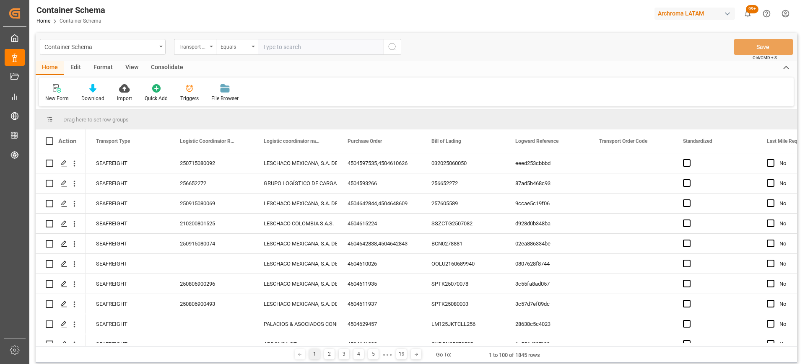
click at [194, 47] on div "Transport Type" at bounding box center [193, 46] width 29 height 10
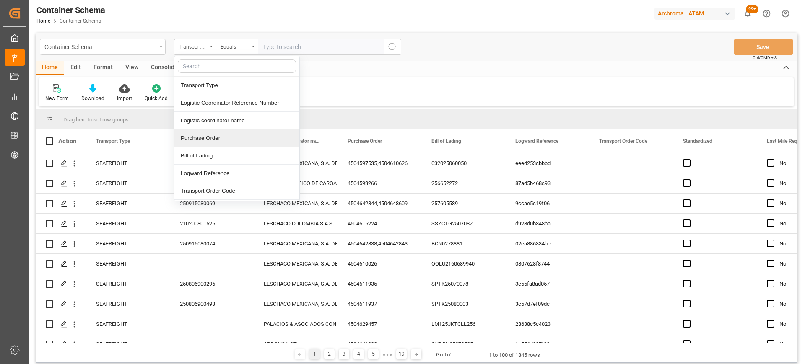
click at [200, 138] on div "Purchase Order" at bounding box center [236, 139] width 125 height 18
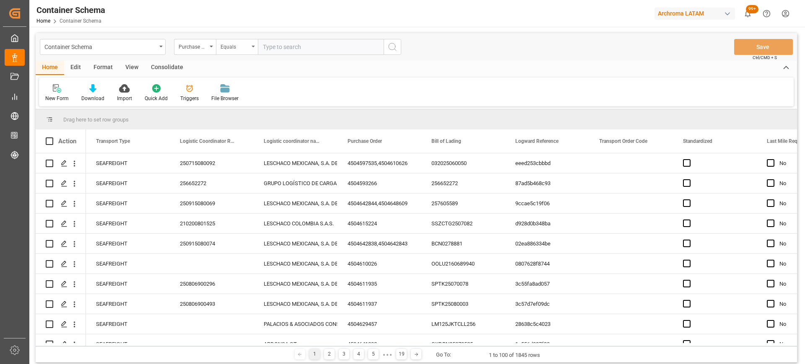
click at [237, 53] on div "Equals" at bounding box center [237, 47] width 42 height 16
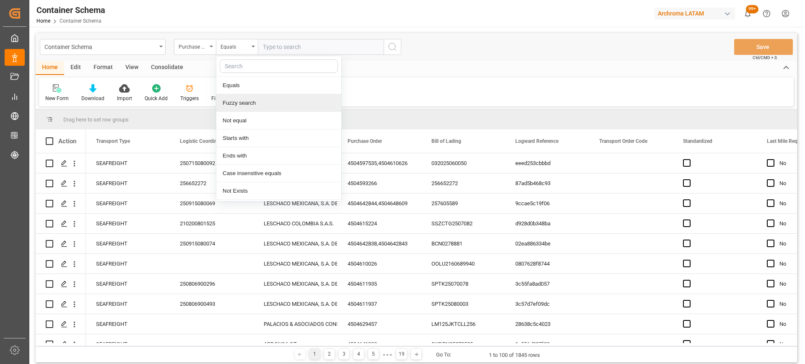
click at [247, 99] on div "Fuzzy search" at bounding box center [278, 103] width 125 height 18
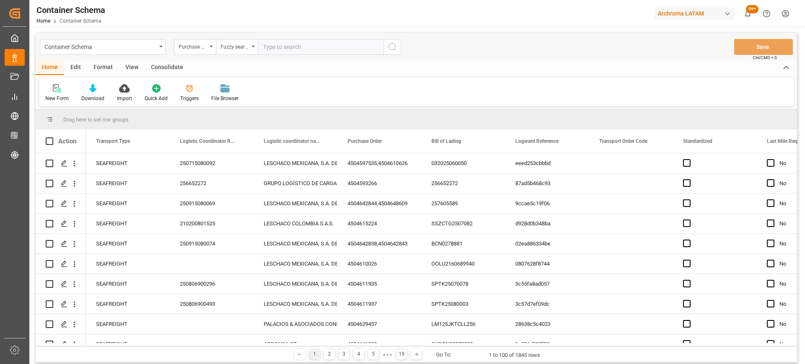
click at [278, 47] on input "text" at bounding box center [321, 47] width 126 height 16
paste input "4504649433"
type input "4504649433"
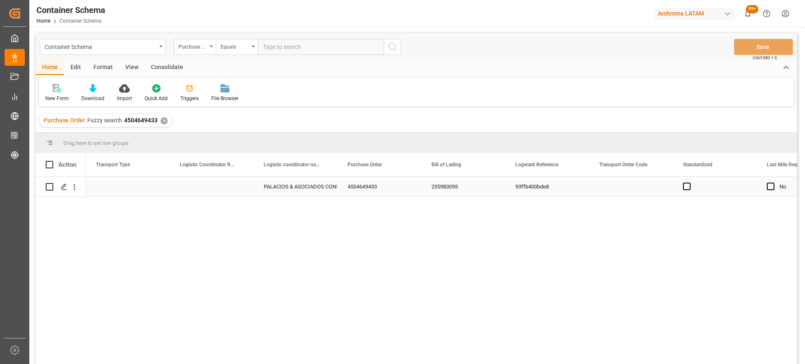
click at [148, 187] on div "Press SPACE to select this row." at bounding box center [128, 187] width 84 height 20
click at [156, 190] on button "Select" at bounding box center [128, 192] width 70 height 16
click at [135, 215] on div "SEAFREIGHT" at bounding box center [128, 213] width 61 height 8
click at [447, 240] on div "SEAFREIGHT [PERSON_NAME] & ASOCIADOS CONSORCIO LOGISTICO 4504649433 255983095 9…" at bounding box center [441, 273] width 711 height 193
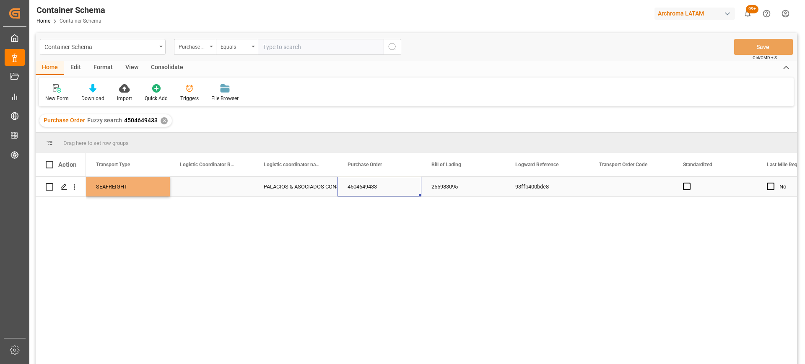
click at [400, 187] on div "4504649433" at bounding box center [380, 187] width 84 height 20
click at [756, 49] on button "Save" at bounding box center [763, 47] width 59 height 16
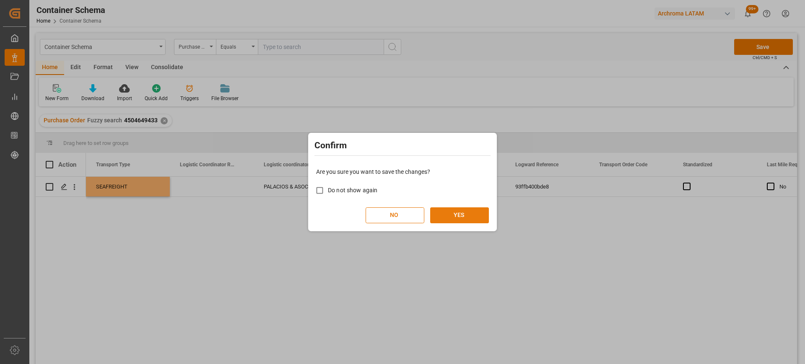
click at [469, 208] on button "YES" at bounding box center [459, 216] width 59 height 16
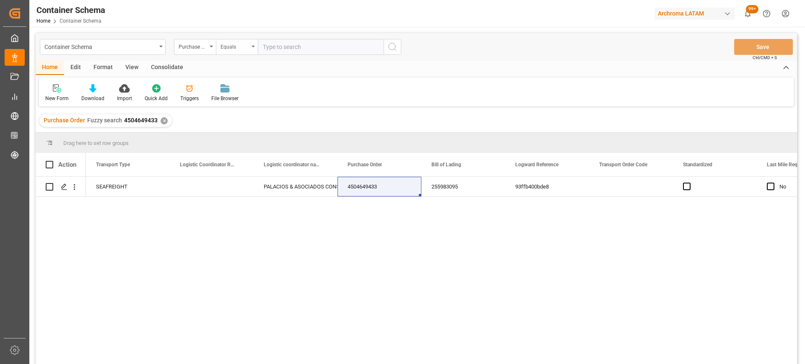
click at [230, 44] on div "Equals" at bounding box center [235, 46] width 29 height 10
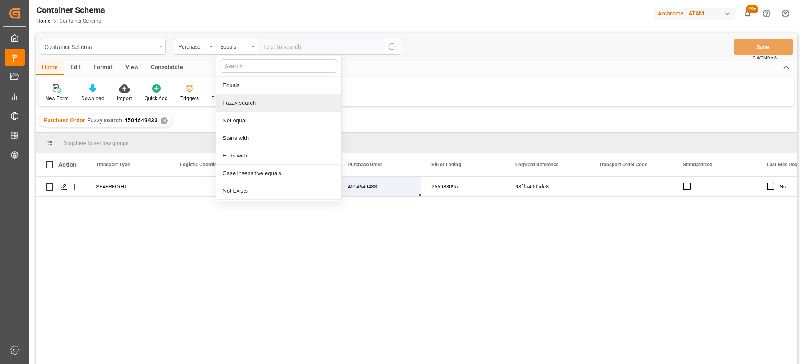
click at [244, 106] on div "Fuzzy search" at bounding box center [278, 103] width 125 height 18
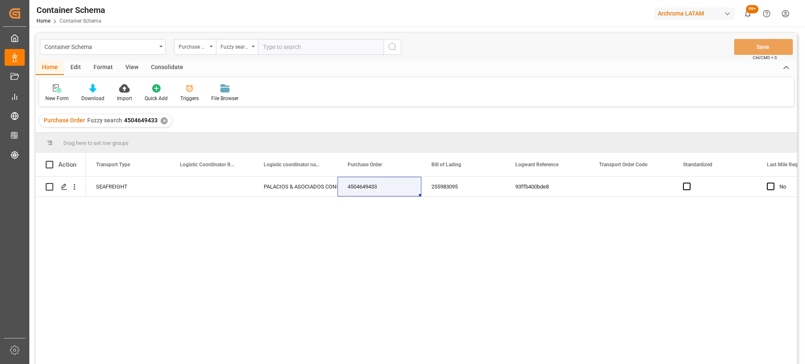
click at [304, 49] on input "text" at bounding box center [321, 47] width 126 height 16
paste input "4504648000"
type input "4504648000"
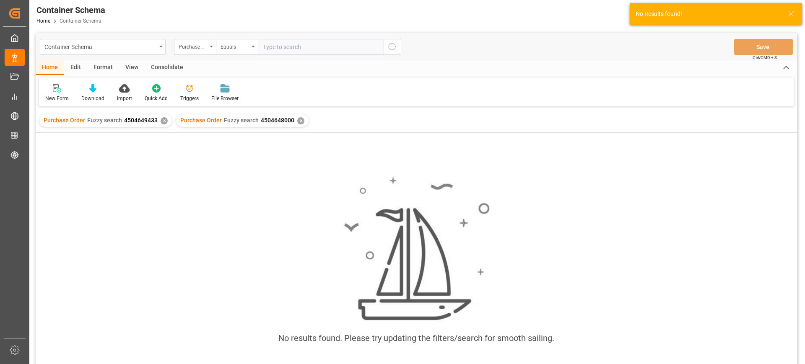
click at [164, 124] on div "✕" at bounding box center [164, 120] width 7 height 7
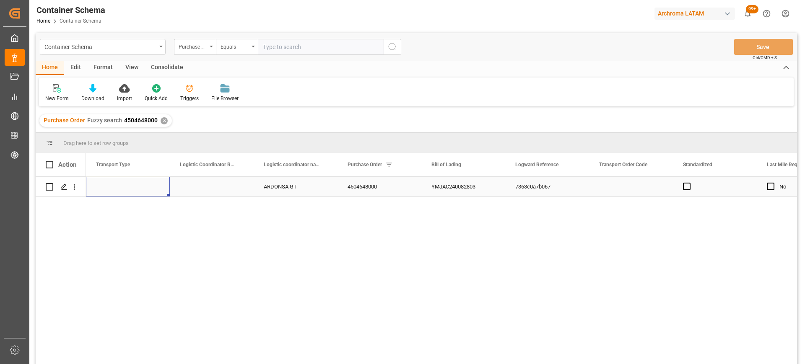
click at [138, 189] on div "Press SPACE to select this row." at bounding box center [128, 187] width 84 height 20
click at [138, 189] on button "Select" at bounding box center [128, 192] width 70 height 16
click at [132, 215] on div "SEAFREIGHT" at bounding box center [128, 213] width 61 height 8
click at [211, 223] on div "SEAFREIGHT ARDONSA GT 4504648000 YMJAC240082803 7363c0a7b067 No In progress" at bounding box center [441, 273] width 711 height 193
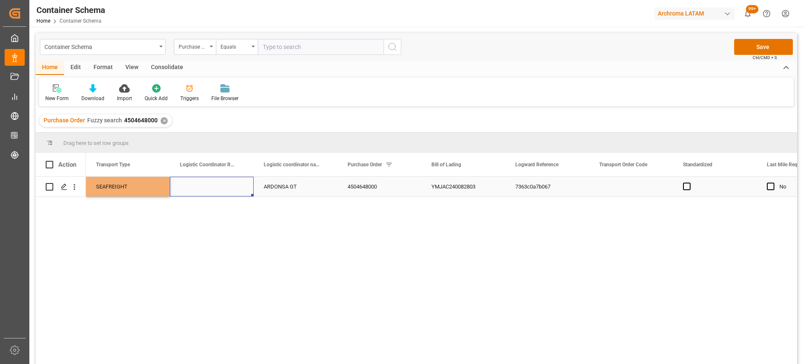
click at [214, 191] on div "Press SPACE to select this row." at bounding box center [212, 187] width 84 height 20
click at [761, 47] on button "Save" at bounding box center [763, 47] width 59 height 16
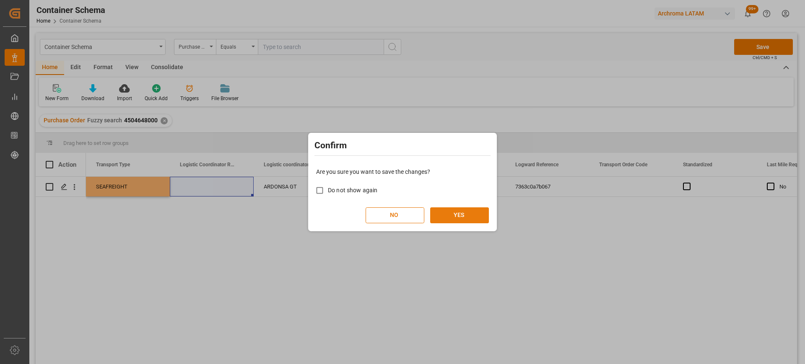
click at [469, 213] on button "YES" at bounding box center [459, 216] width 59 height 16
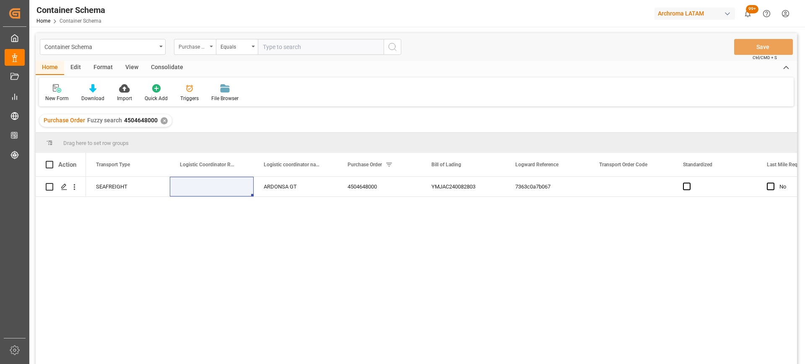
click at [208, 47] on div "Purchase Order" at bounding box center [195, 47] width 42 height 16
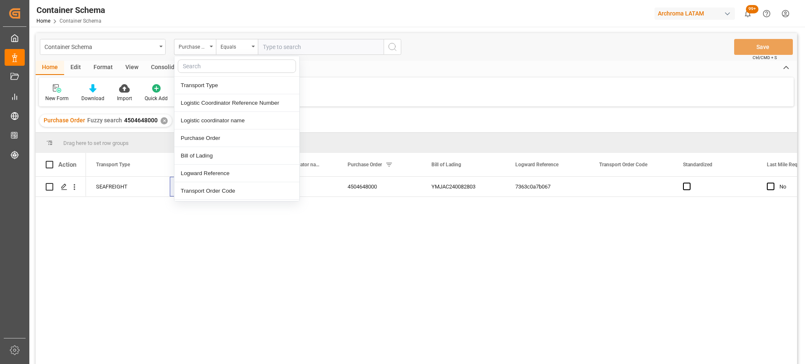
click at [231, 56] on div "Transport Type Logistic Coordinator Reference Number Logistic coordinator name …" at bounding box center [237, 129] width 126 height 146
click at [247, 51] on div "Equals" at bounding box center [237, 47] width 42 height 16
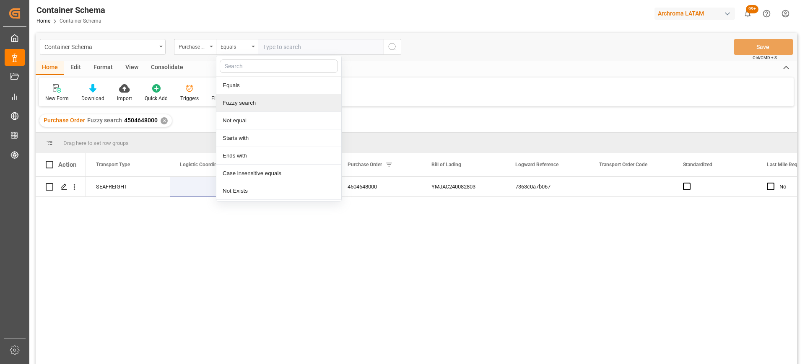
click at [249, 102] on div "Fuzzy search" at bounding box center [278, 103] width 125 height 18
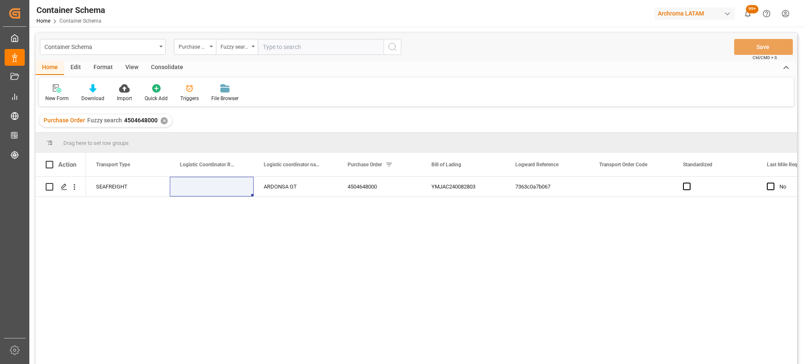
click at [302, 42] on input "text" at bounding box center [321, 47] width 126 height 16
paste input "4504641928"
type input "4504641928"
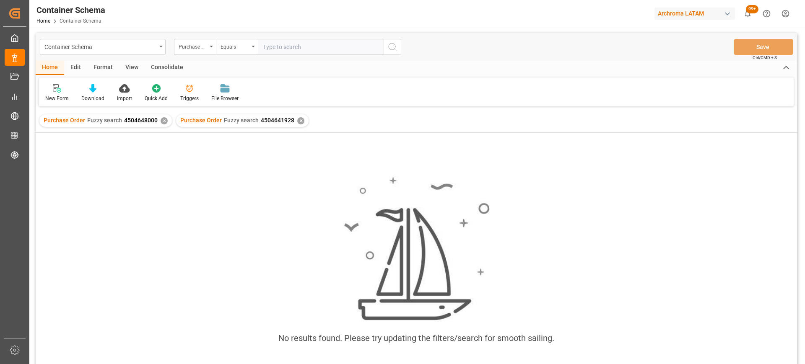
click at [164, 122] on div "✕" at bounding box center [164, 120] width 7 height 7
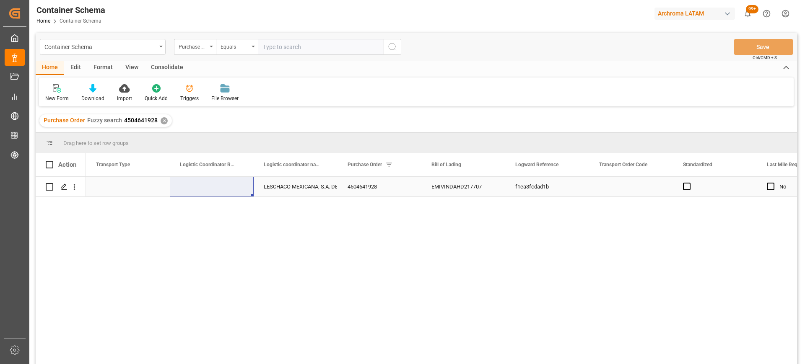
click at [156, 179] on div "Press SPACE to select this row." at bounding box center [128, 187] width 84 height 20
click at [154, 189] on button "Select" at bounding box center [128, 192] width 70 height 16
click at [144, 213] on div "SEAFREIGHT" at bounding box center [128, 213] width 61 height 8
click at [197, 194] on div "Press SPACE to select this row." at bounding box center [212, 187] width 84 height 20
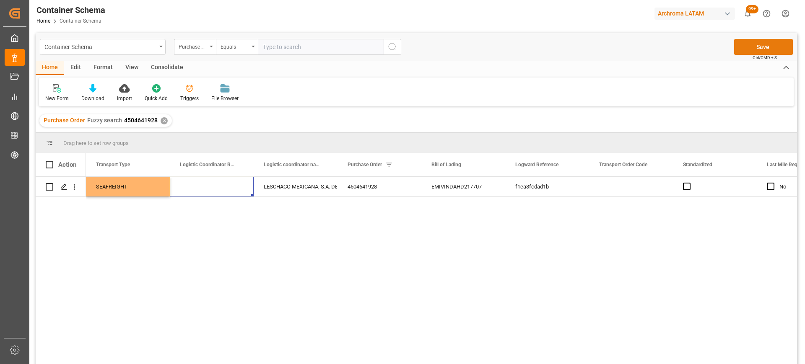
click at [757, 41] on button "Save" at bounding box center [763, 47] width 59 height 16
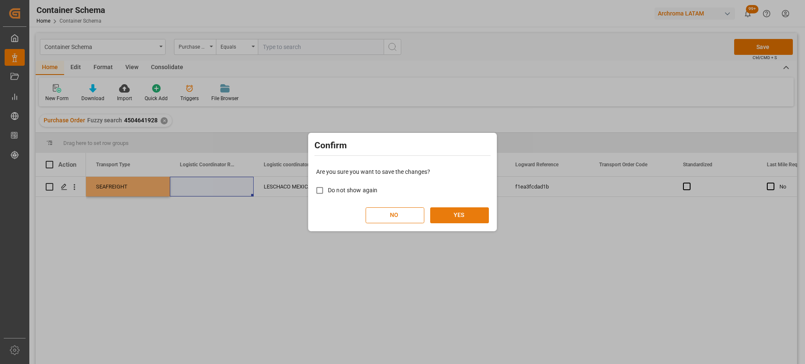
click at [485, 209] on button "YES" at bounding box center [459, 216] width 59 height 16
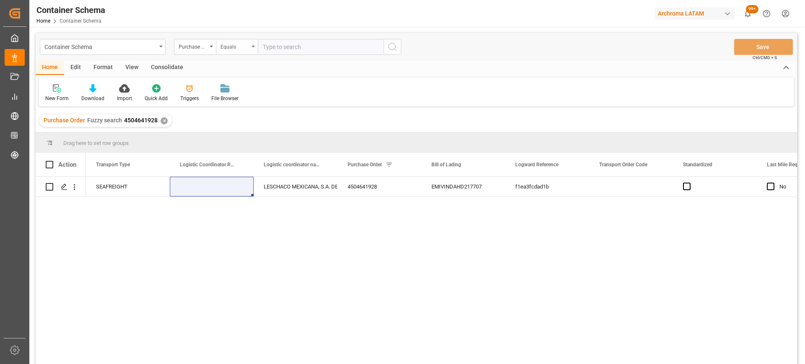
click at [230, 44] on div "Equals" at bounding box center [235, 46] width 29 height 10
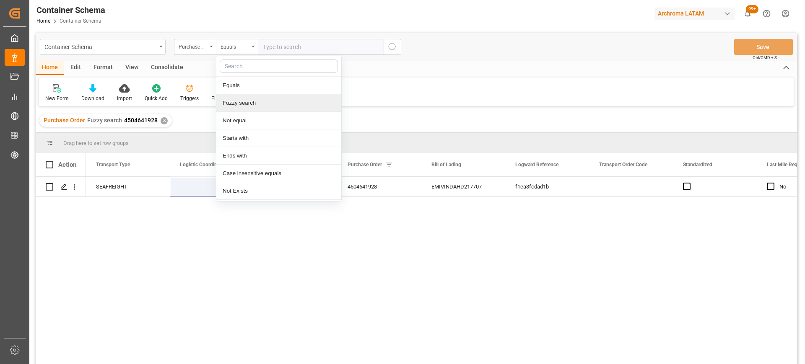
click at [236, 105] on div "Fuzzy search" at bounding box center [278, 103] width 125 height 18
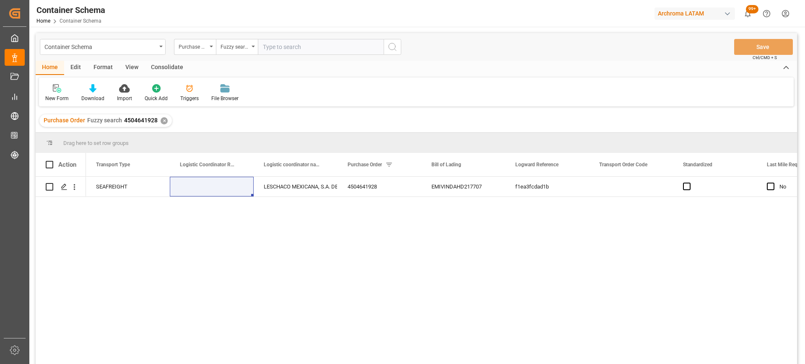
click at [301, 47] on input "text" at bounding box center [321, 47] width 126 height 16
paste input "4504652994"
type input "4504652994"
click at [306, 42] on input "4504652994" at bounding box center [321, 47] width 126 height 16
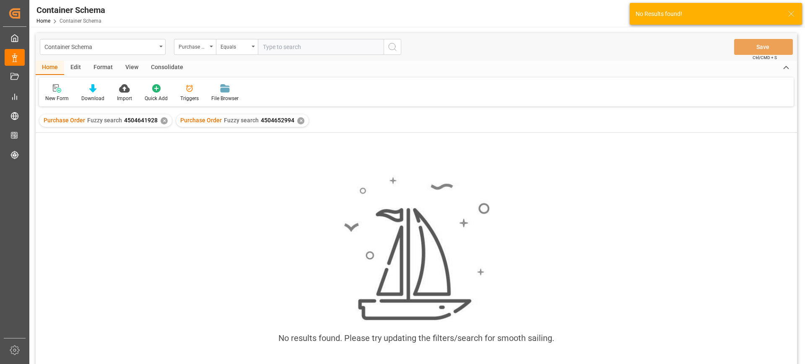
click at [165, 119] on div "✕" at bounding box center [164, 120] width 7 height 7
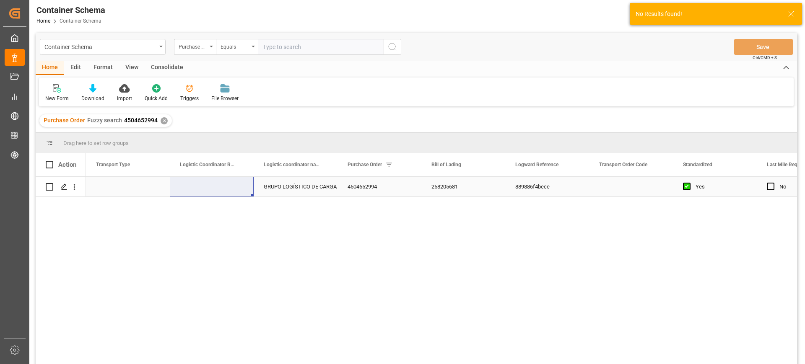
click at [130, 184] on div "Press SPACE to select this row." at bounding box center [128, 187] width 84 height 20
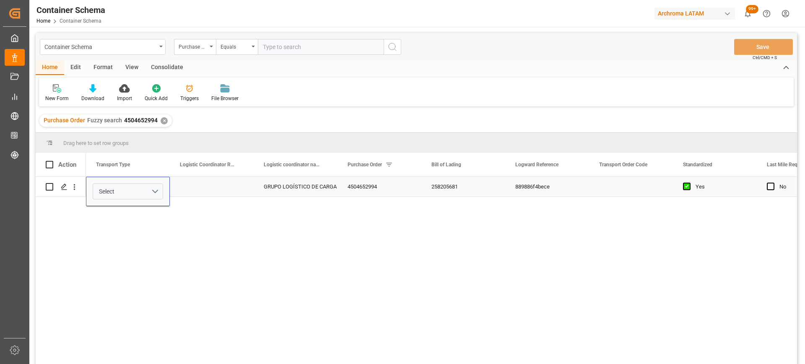
click at [130, 184] on button "Select" at bounding box center [128, 192] width 70 height 16
click at [138, 220] on div "SEAFREIGHT" at bounding box center [128, 213] width 70 height 25
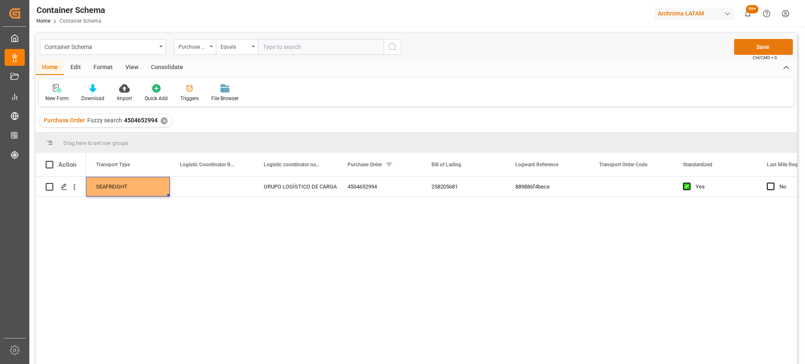
click at [764, 44] on button "Save" at bounding box center [763, 47] width 59 height 16
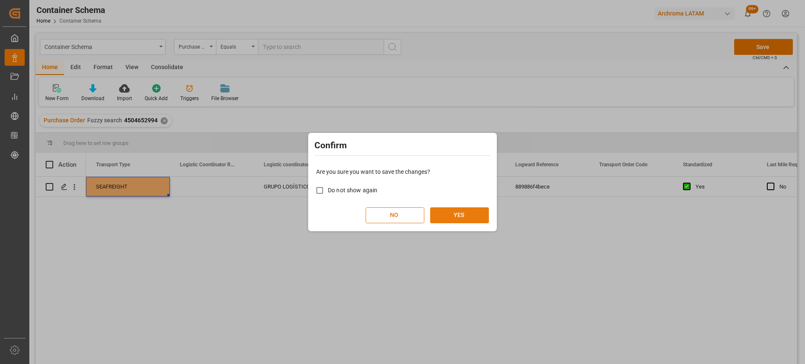
click at [475, 210] on button "YES" at bounding box center [459, 216] width 59 height 16
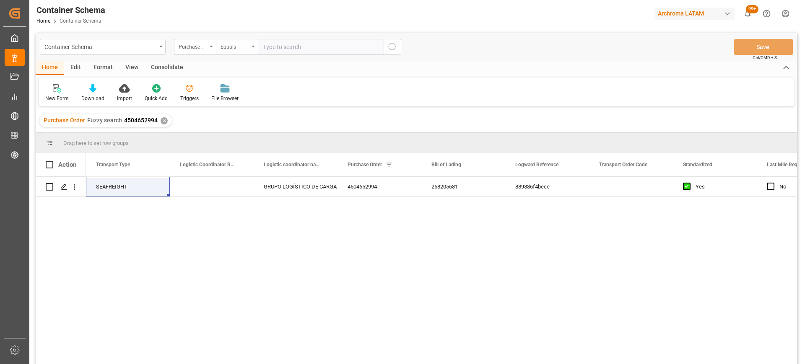
click at [236, 43] on div "Equals" at bounding box center [235, 46] width 29 height 10
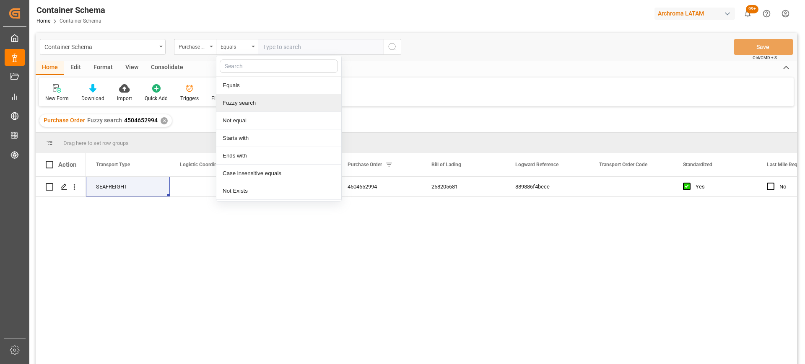
click at [243, 106] on div "Fuzzy search" at bounding box center [278, 103] width 125 height 18
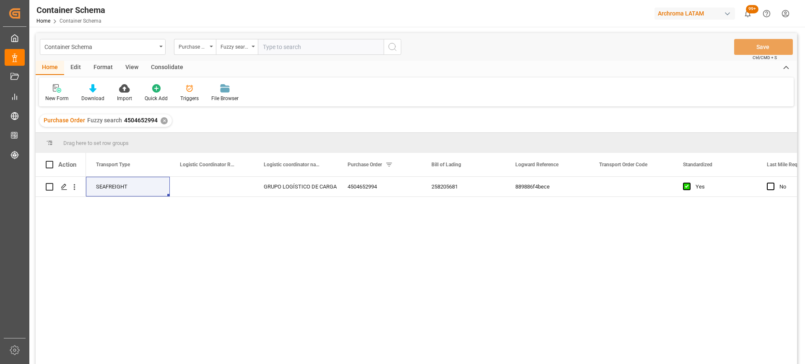
click at [277, 48] on input "text" at bounding box center [321, 47] width 126 height 16
paste input "4504650963"
type input "4504650963"
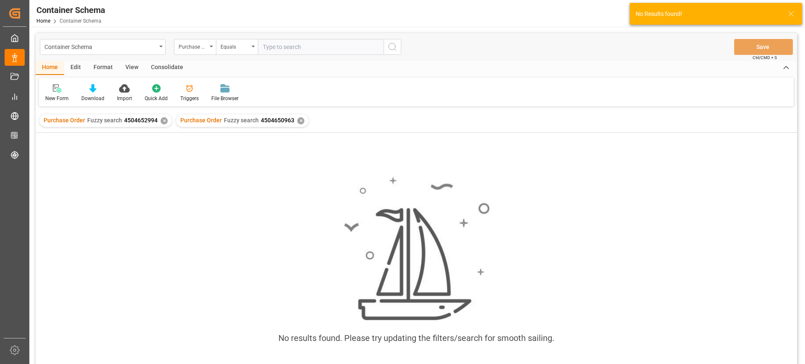
click at [161, 119] on div "✕" at bounding box center [164, 120] width 7 height 7
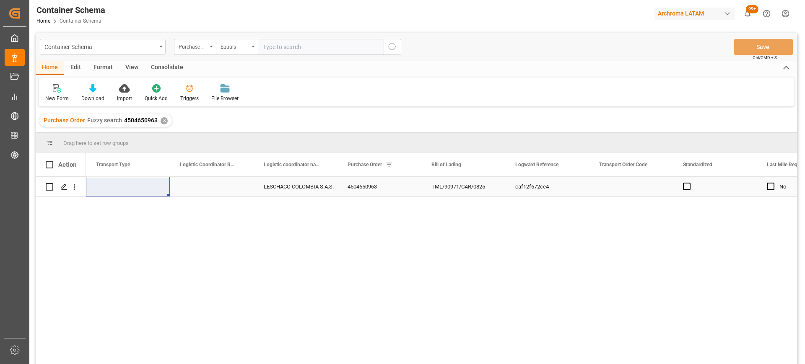
click at [139, 190] on div "Press SPACE to select this row." at bounding box center [128, 187] width 84 height 20
click at [152, 191] on button "Select" at bounding box center [128, 192] width 70 height 16
click at [139, 217] on div "SEAFREIGHT" at bounding box center [128, 213] width 61 height 8
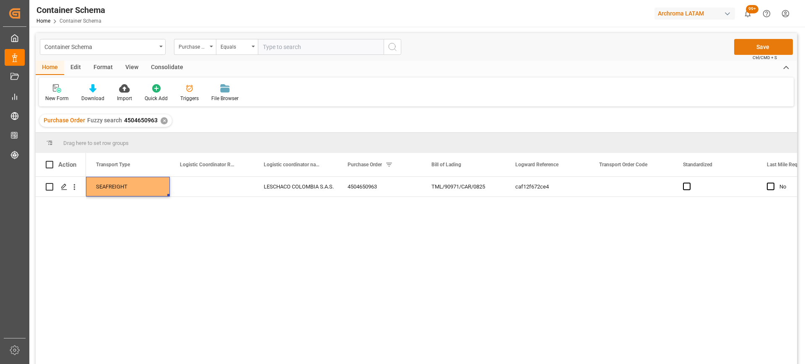
click at [771, 44] on button "Save" at bounding box center [763, 47] width 59 height 16
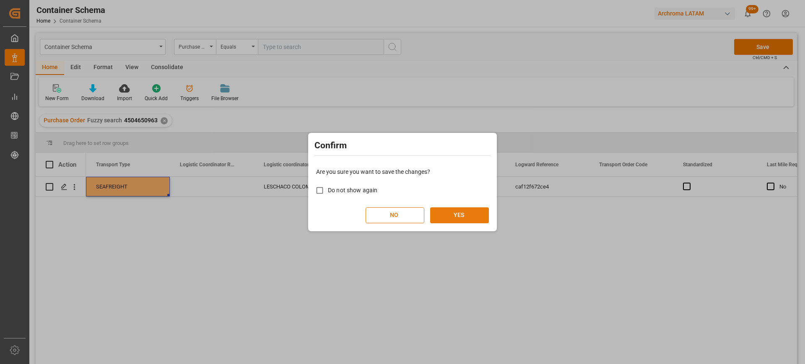
click at [460, 216] on button "YES" at bounding box center [459, 216] width 59 height 16
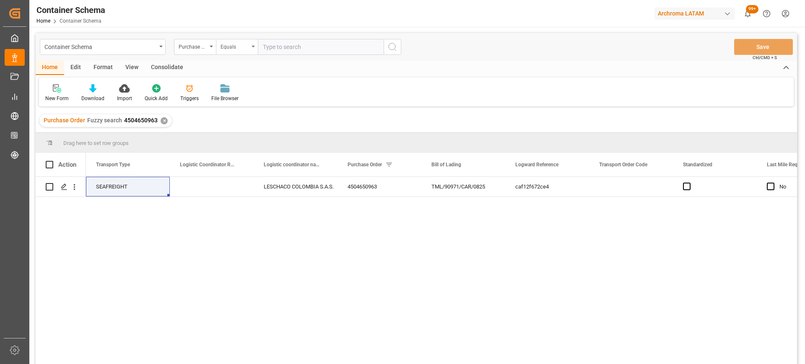
click at [239, 52] on div "Equals" at bounding box center [237, 47] width 42 height 16
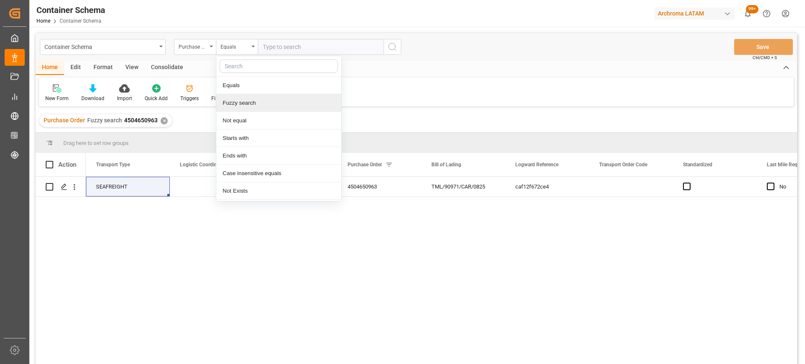
click at [252, 104] on div "Fuzzy search" at bounding box center [278, 103] width 125 height 18
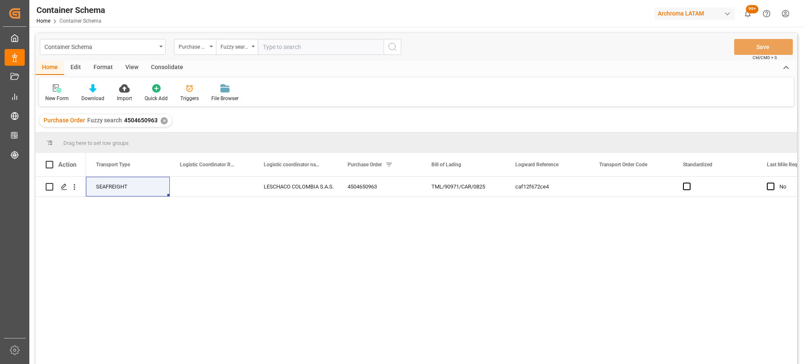
click at [306, 44] on input "text" at bounding box center [321, 47] width 126 height 16
paste input "4504645854"
type input "4504645854"
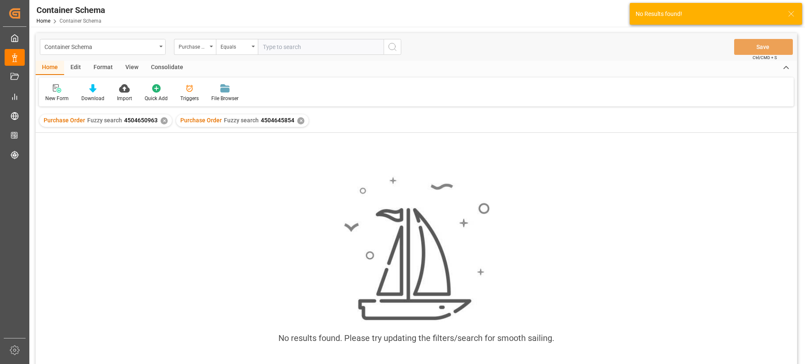
click at [164, 120] on div "✕" at bounding box center [164, 120] width 7 height 7
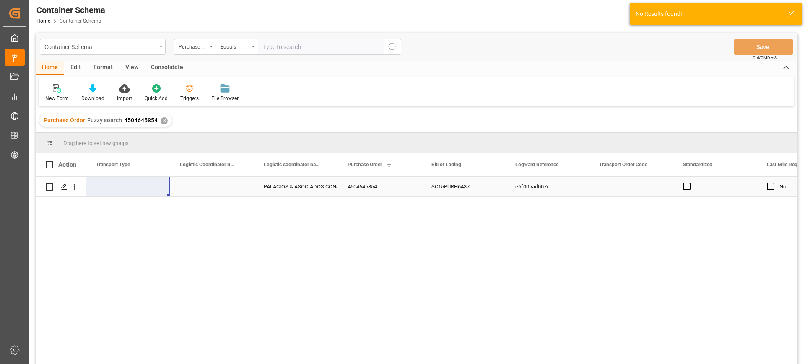
click at [148, 189] on div "Press SPACE to select this row." at bounding box center [128, 187] width 84 height 20
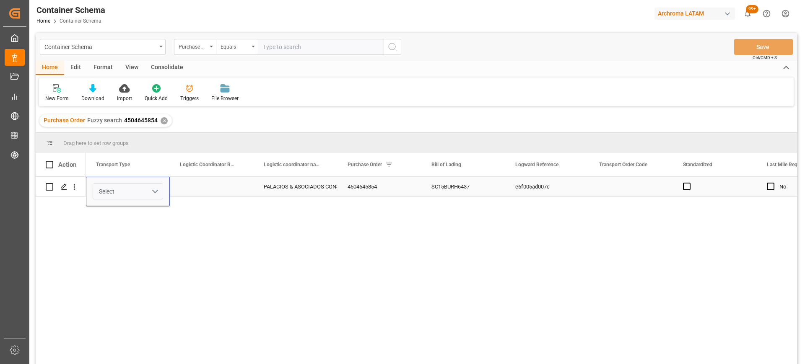
click at [156, 195] on button "Select" at bounding box center [128, 192] width 70 height 16
click at [141, 218] on div "SEAFREIGHT" at bounding box center [128, 213] width 70 height 25
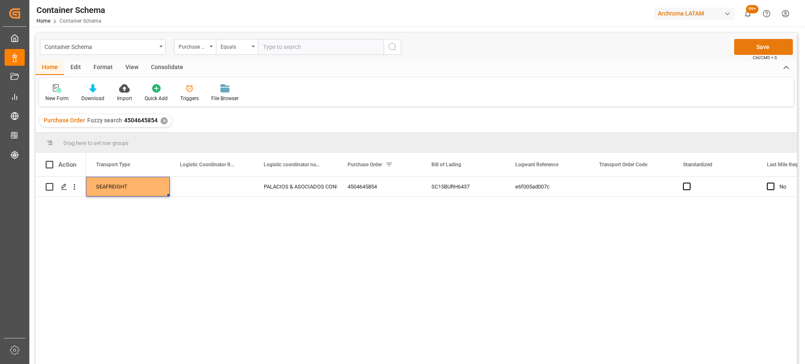
click at [767, 47] on button "Save" at bounding box center [763, 47] width 59 height 16
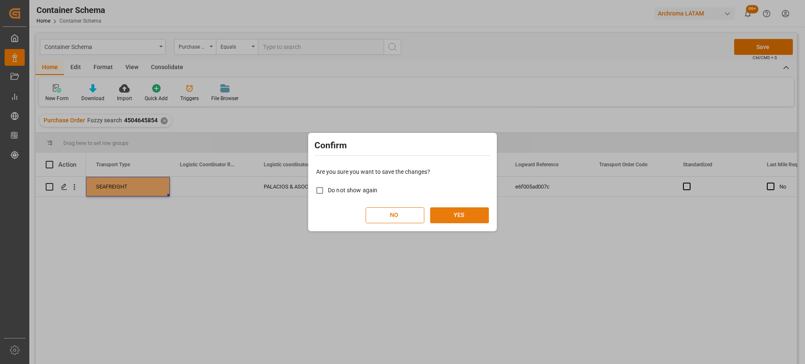
click at [448, 212] on button "YES" at bounding box center [459, 216] width 59 height 16
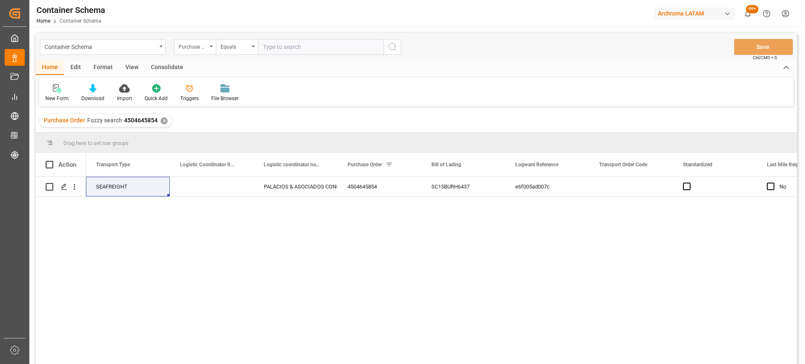
click at [195, 45] on div "Purchase Order" at bounding box center [193, 46] width 29 height 10
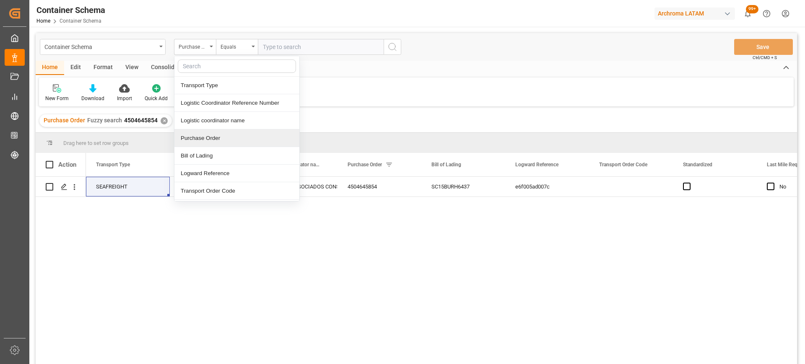
click at [188, 142] on div "Purchase Order" at bounding box center [236, 139] width 125 height 18
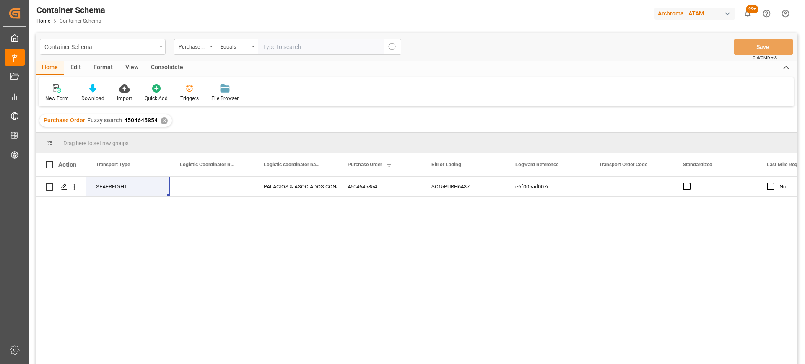
click at [188, 142] on div "Drag here to set row groups" at bounding box center [416, 143] width 761 height 20
click at [236, 51] on div "Equals" at bounding box center [237, 47] width 42 height 16
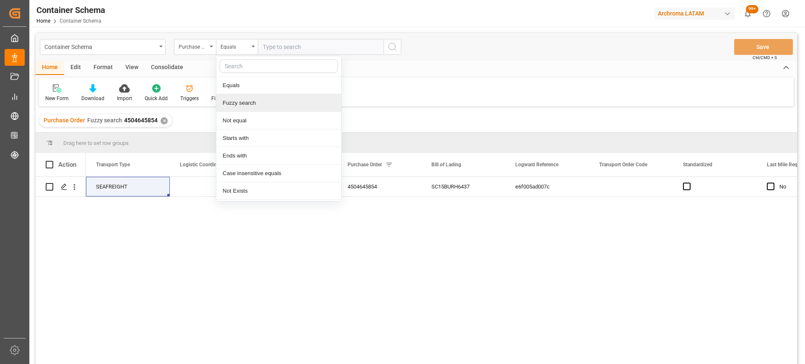
click at [255, 105] on div "Fuzzy search" at bounding box center [278, 103] width 125 height 18
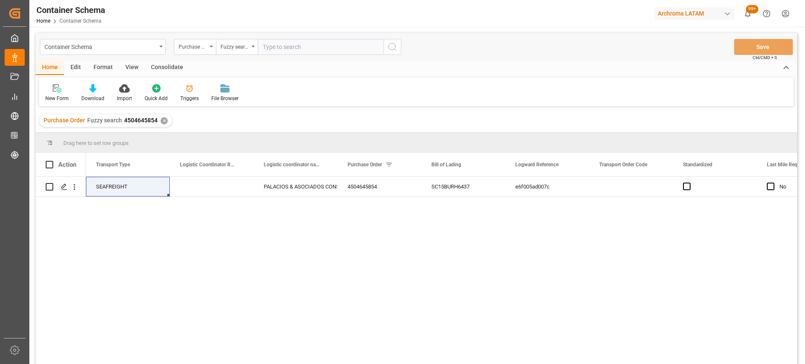
click at [301, 44] on input "text" at bounding box center [321, 47] width 126 height 16
paste input "4504651461"
type input "4504651461"
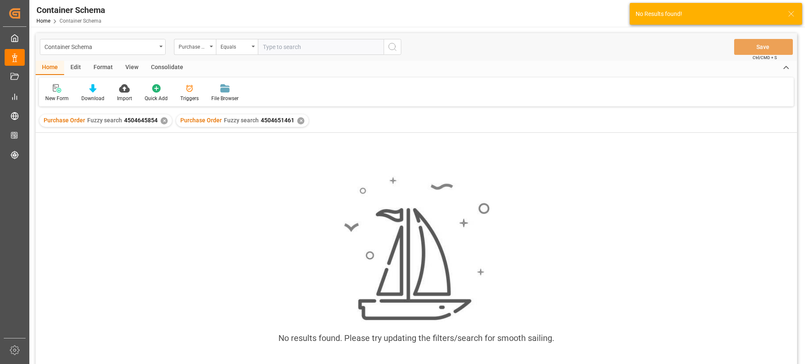
click at [164, 119] on div "✕" at bounding box center [164, 120] width 7 height 7
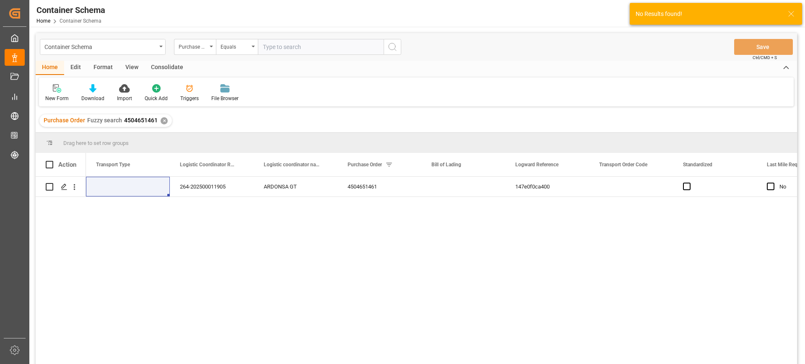
click at [119, 197] on div "264-202500011905 ARDONSA GT 4504651461 147e0f0ca400 No Completed" at bounding box center [441, 273] width 711 height 193
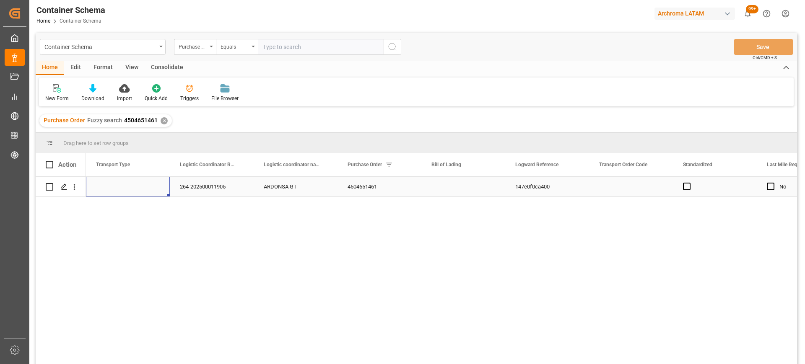
click at [125, 190] on div "Press SPACE to select this row." at bounding box center [128, 187] width 84 height 20
click at [155, 188] on button "Select" at bounding box center [128, 192] width 70 height 16
click at [140, 217] on div "SEAFREIGHT" at bounding box center [128, 213] width 61 height 8
click at [349, 187] on div "4504651461" at bounding box center [380, 187] width 84 height 20
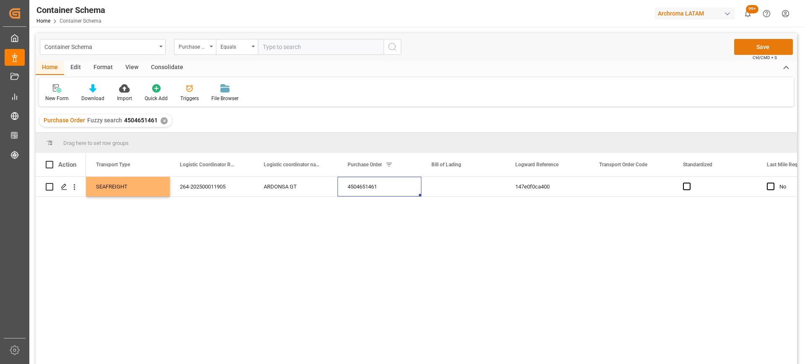
click at [758, 43] on button "Save" at bounding box center [763, 47] width 59 height 16
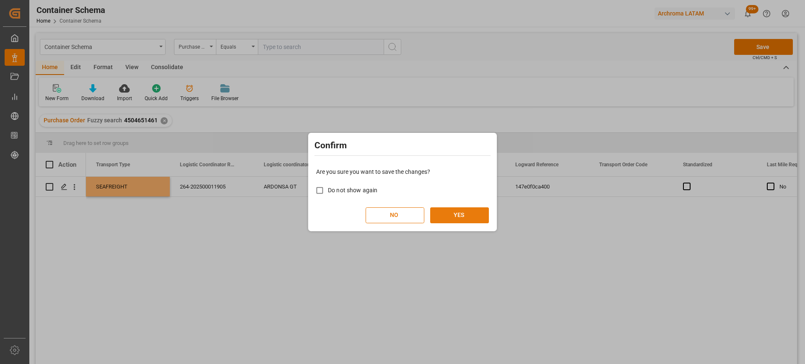
click at [482, 213] on button "YES" at bounding box center [459, 216] width 59 height 16
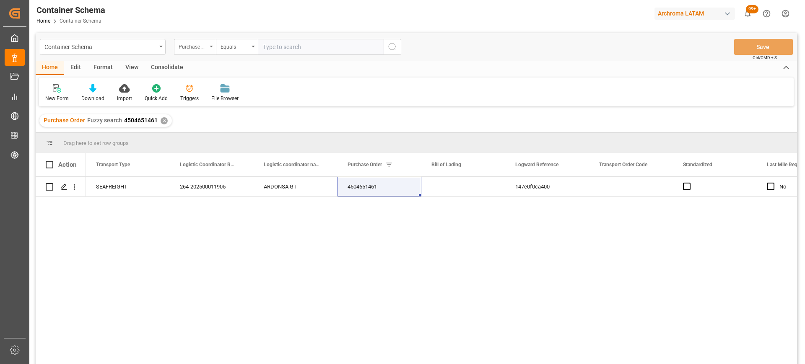
click at [200, 51] on div "Purchase Order" at bounding box center [195, 47] width 42 height 16
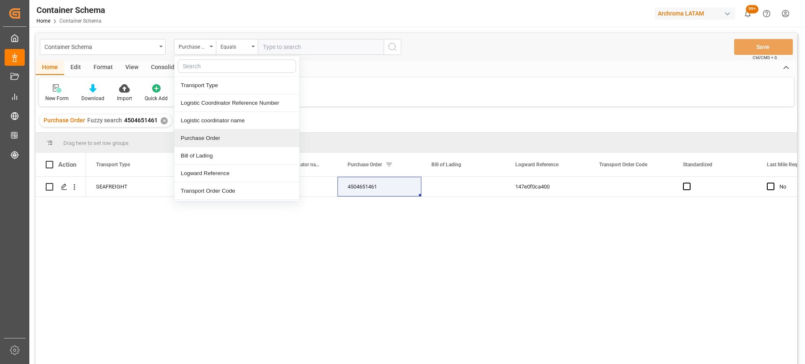
click at [211, 137] on div "Purchase Order" at bounding box center [236, 139] width 125 height 18
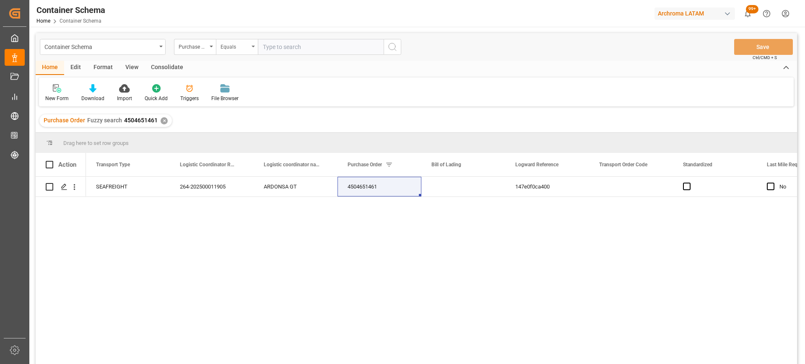
click at [239, 54] on div "Equals" at bounding box center [237, 47] width 42 height 16
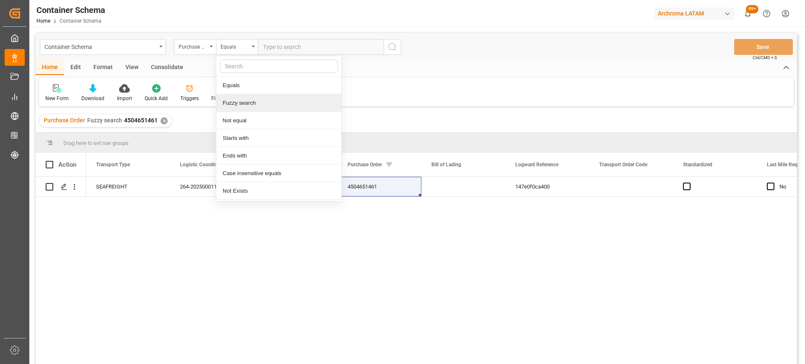
click at [247, 97] on div "Fuzzy search" at bounding box center [278, 103] width 125 height 18
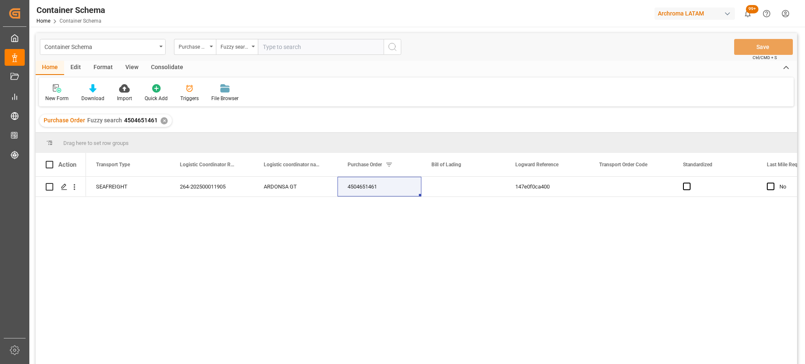
click at [279, 49] on input "text" at bounding box center [321, 47] width 126 height 16
paste input "4504649483"
type input "4504649483"
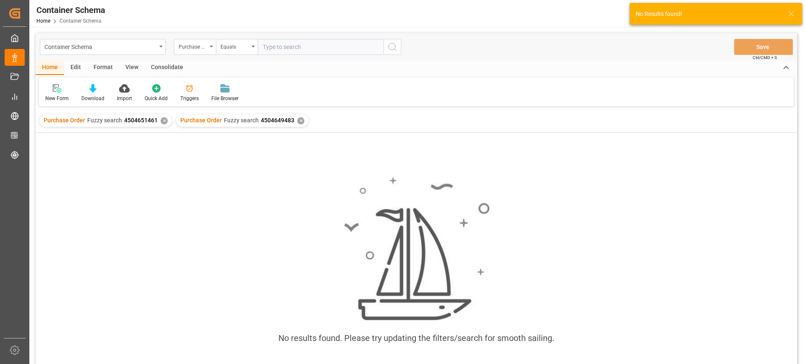
click at [162, 122] on div "✕" at bounding box center [164, 120] width 7 height 7
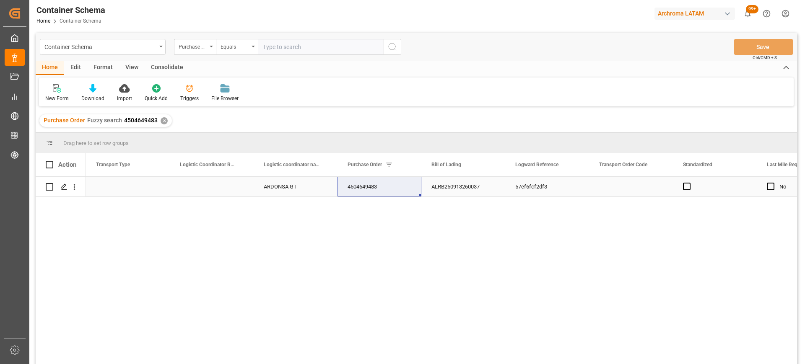
click at [127, 189] on div "Press SPACE to select this row." at bounding box center [128, 187] width 84 height 20
click at [155, 189] on button "Select" at bounding box center [128, 192] width 70 height 16
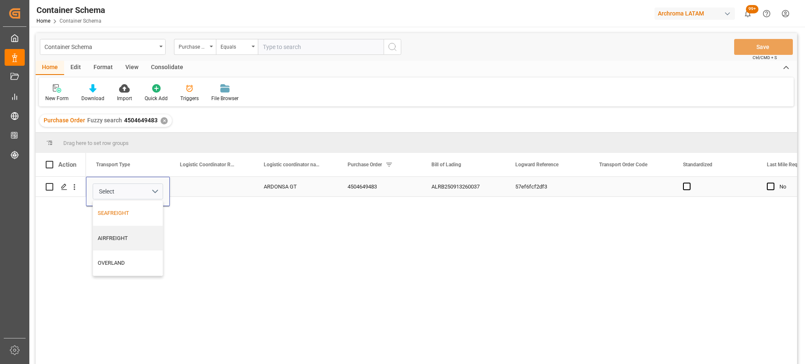
click at [138, 214] on div "SEAFREIGHT" at bounding box center [128, 213] width 61 height 8
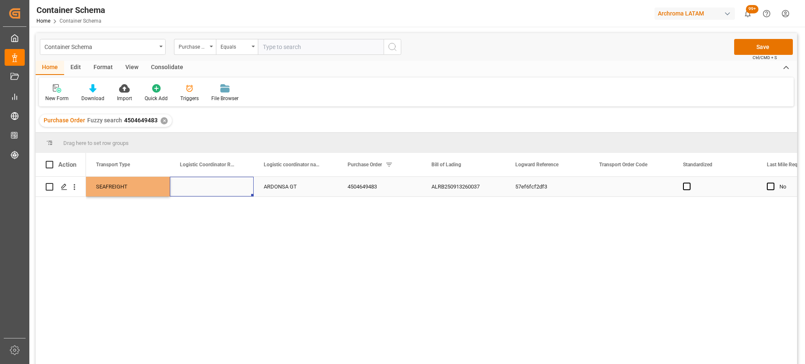
click at [219, 190] on div "Press SPACE to select this row." at bounding box center [212, 187] width 84 height 20
click at [774, 46] on button "Save" at bounding box center [763, 47] width 59 height 16
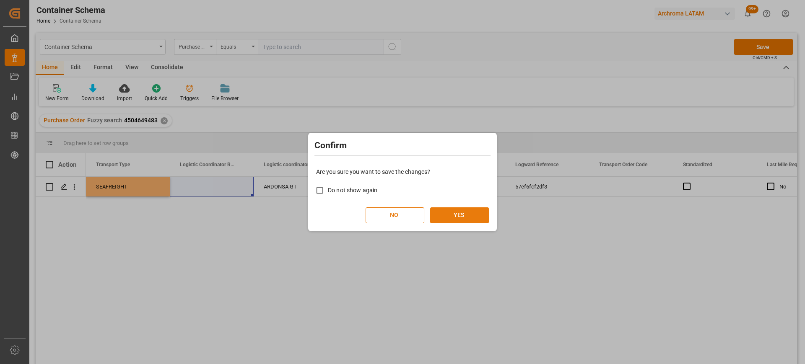
click at [472, 209] on button "YES" at bounding box center [459, 216] width 59 height 16
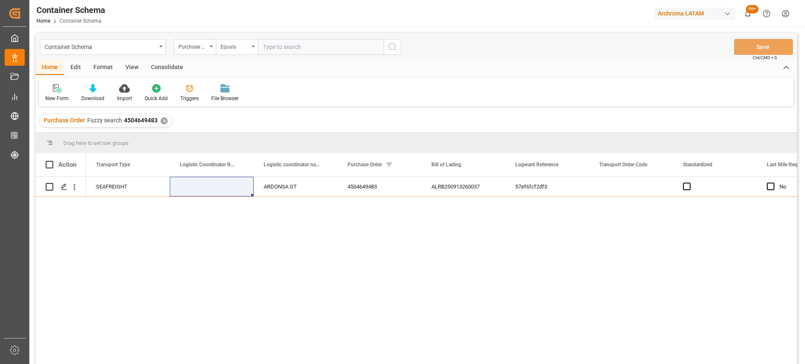
click at [224, 49] on div "Equals" at bounding box center [235, 46] width 29 height 10
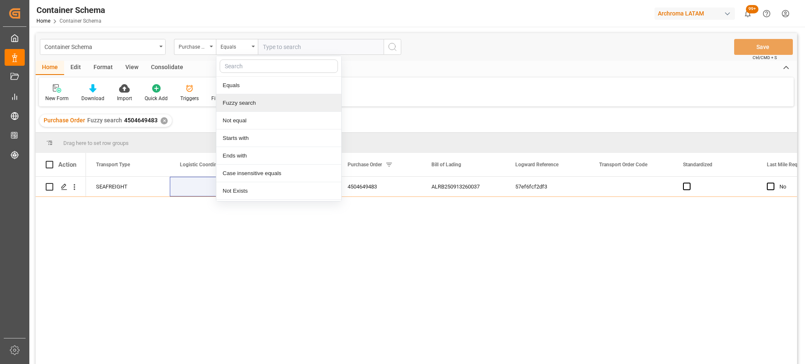
click at [265, 111] on div "Fuzzy search" at bounding box center [278, 103] width 125 height 18
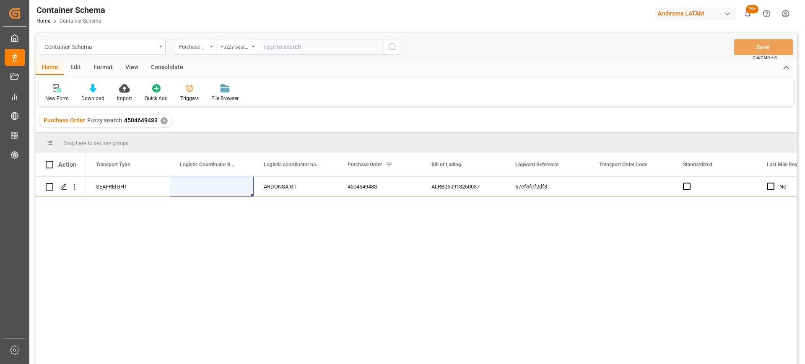
paste input "4504656918,4504656915,4504656927,4504658028,4504657459,4504658024"
drag, startPoint x: 277, startPoint y: 47, endPoint x: 588, endPoint y: 47, distance: 311.1
click at [588, 47] on div "Container Schema Purchase Order Fuzzy search 4504656918,4504656915,4504656927,4…" at bounding box center [416, 47] width 761 height 28
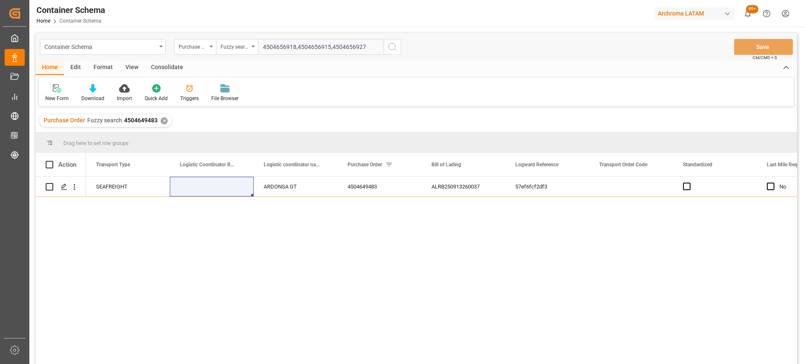
drag, startPoint x: 367, startPoint y: 48, endPoint x: 296, endPoint y: 48, distance: 71.7
click at [296, 48] on input "4504656918,4504656915,4504656927" at bounding box center [321, 47] width 126 height 16
type input "4504656918"
click at [395, 48] on circle "search button" at bounding box center [392, 46] width 7 height 7
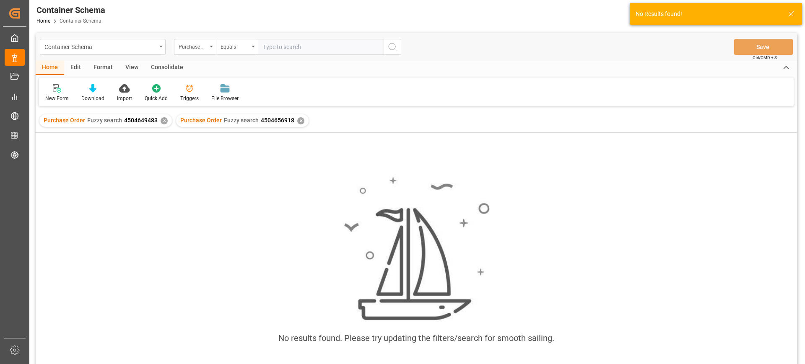
click at [166, 125] on div "Purchase Order Fuzzy search 4504649483 ✕" at bounding box center [105, 120] width 132 height 13
click at [164, 119] on div "✕" at bounding box center [164, 120] width 7 height 7
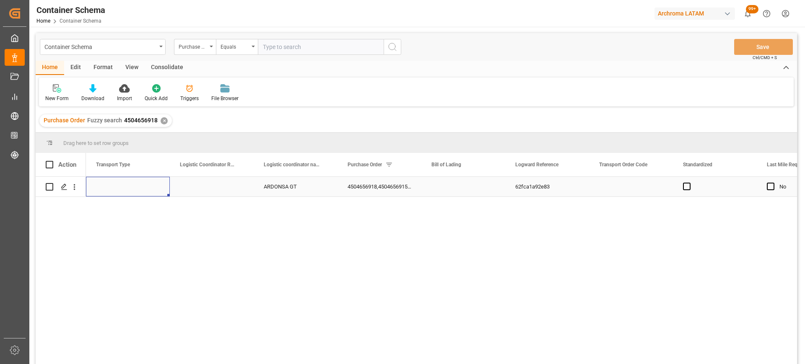
click at [130, 183] on div "Press SPACE to select this row." at bounding box center [128, 187] width 84 height 20
click at [156, 190] on button "Select" at bounding box center [128, 192] width 70 height 16
click at [134, 217] on div "SEAFREIGHT" at bounding box center [128, 213] width 61 height 8
click at [191, 216] on div "SEAFREIGHT ARDONSA GT 4504656918,4504656915,4504656927,4504658028,4504657459,45…" at bounding box center [441, 273] width 711 height 193
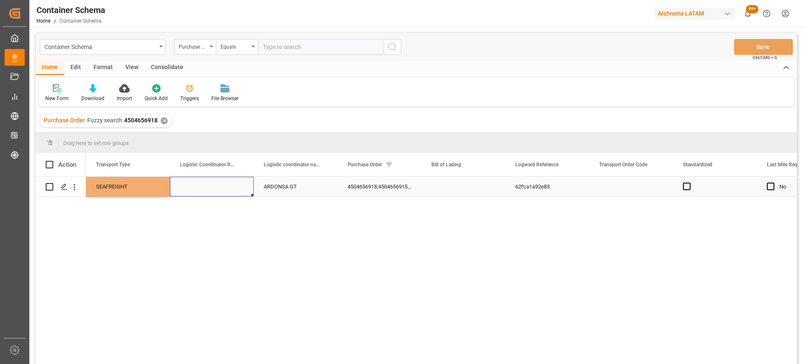
click at [234, 181] on div "Press SPACE to select this row." at bounding box center [212, 187] width 84 height 20
click at [763, 44] on button "Save" at bounding box center [763, 47] width 59 height 16
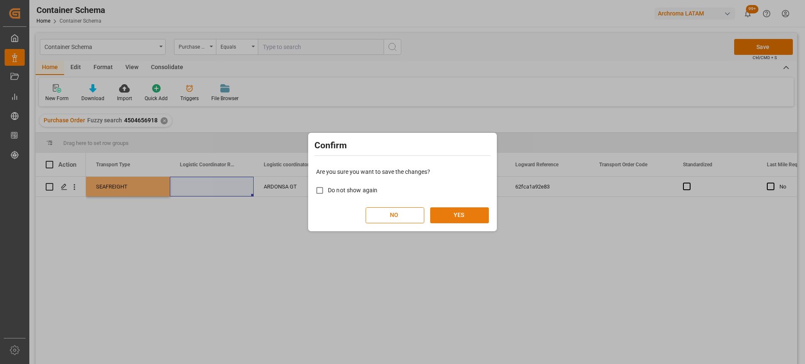
click at [452, 212] on button "YES" at bounding box center [459, 216] width 59 height 16
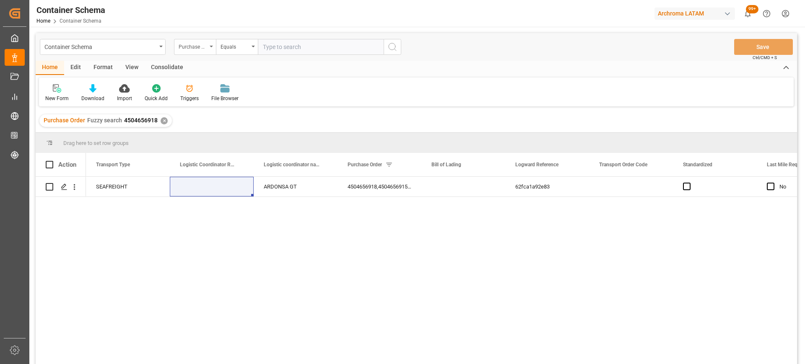
click at [200, 45] on div "Purchase Order" at bounding box center [193, 46] width 29 height 10
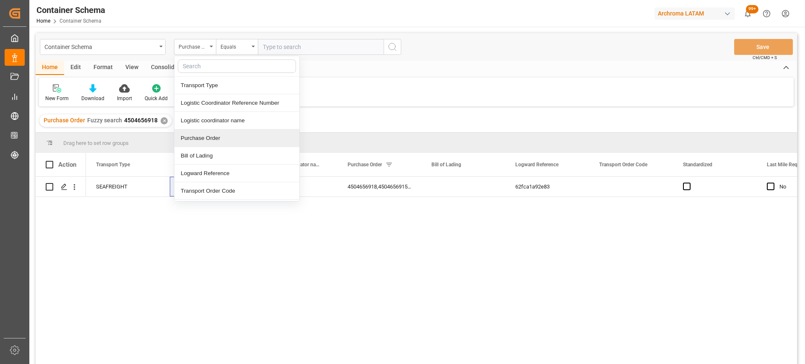
click at [210, 135] on div "Purchase Order" at bounding box center [236, 139] width 125 height 18
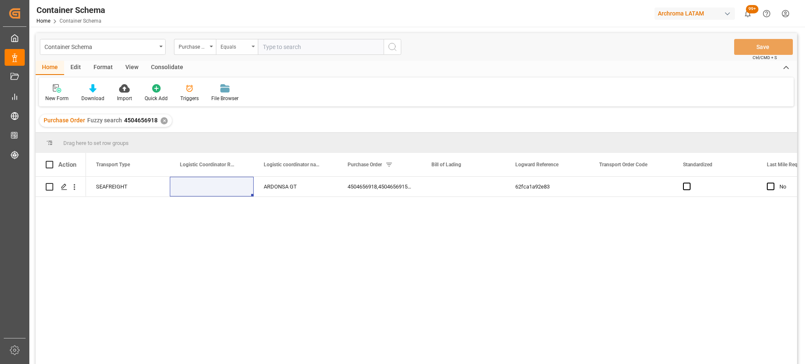
click at [247, 48] on div "Equals" at bounding box center [235, 46] width 29 height 10
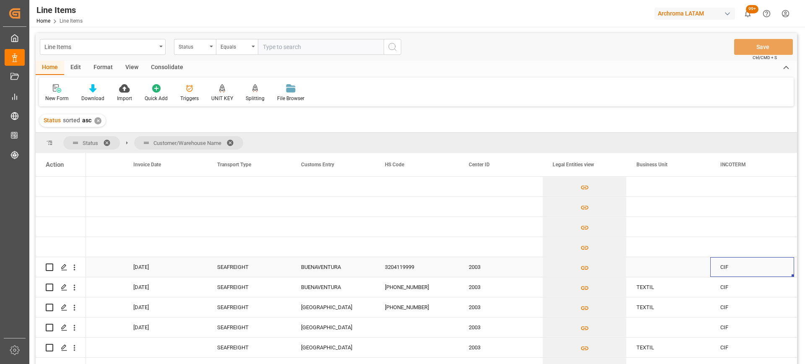
click at [661, 265] on div "Press SPACE to select this row." at bounding box center [668, 267] width 84 height 20
click at [661, 268] on input "Press SPACE to select this row." at bounding box center [668, 272] width 70 height 16
type input "t"
type input "TEXTIL"
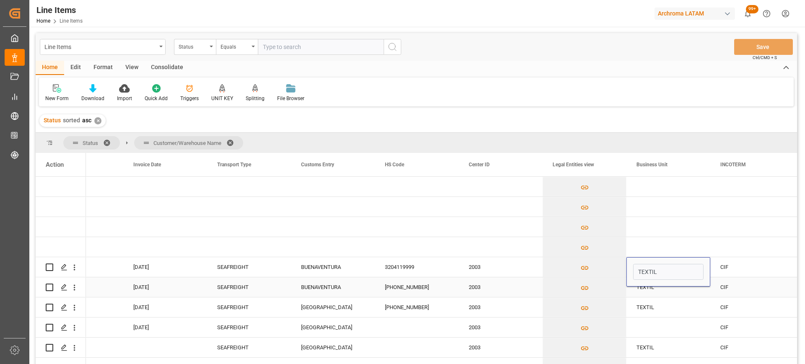
click at [664, 288] on div "TEXTIL" at bounding box center [668, 288] width 84 height 20
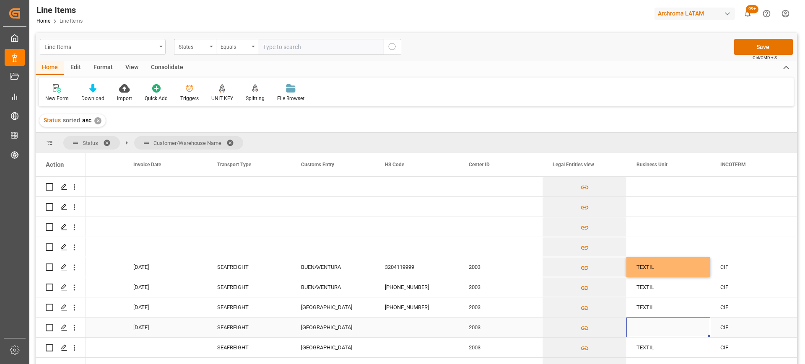
click at [661, 326] on div "Press SPACE to select this row." at bounding box center [668, 328] width 84 height 20
click at [670, 334] on input "Press SPACE to select this row." at bounding box center [668, 333] width 70 height 16
type input "TEXTIL"
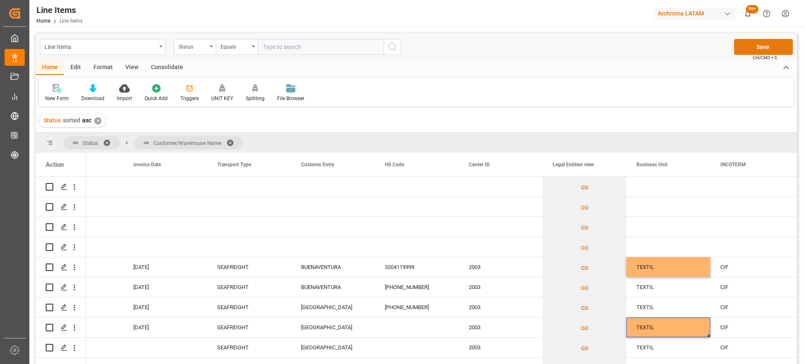
click at [768, 45] on button "Save" at bounding box center [763, 47] width 59 height 16
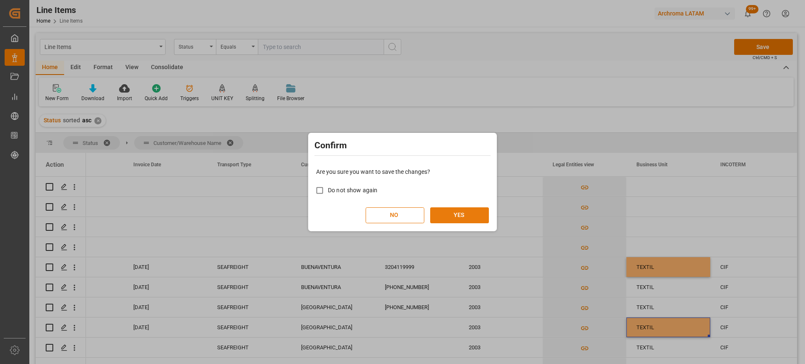
click at [472, 214] on button "YES" at bounding box center [459, 216] width 59 height 16
